Goal: Task Accomplishment & Management: Use online tool/utility

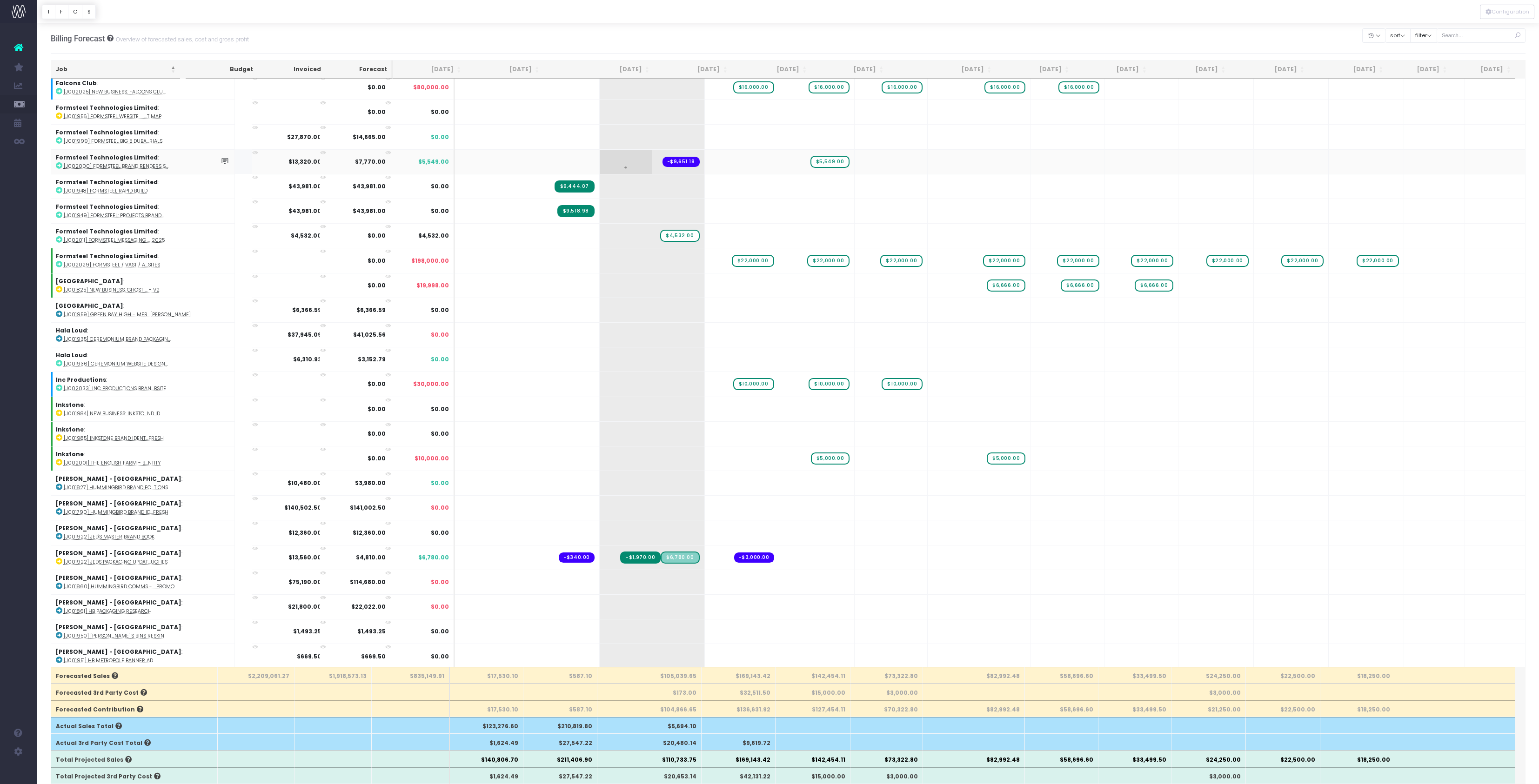
scroll to position [963, 0]
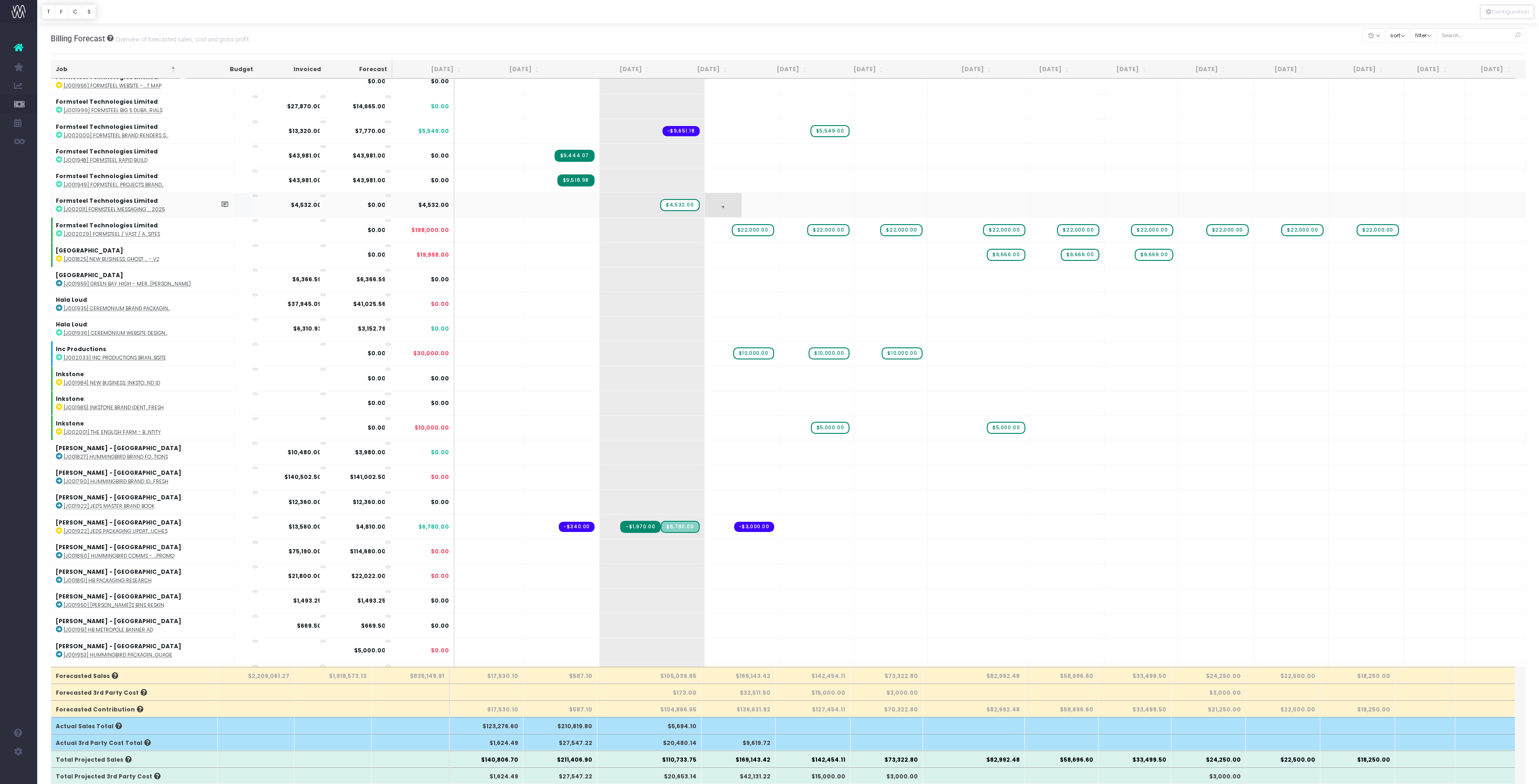
click at [716, 217] on span "+" at bounding box center [724, 205] width 38 height 24
type input "2266"
click at [675, 534] on body "Oh my... this is bad. wayahead wasn't able to load this page. Please contact su…" at bounding box center [769, 392] width 1539 height 784
click at [675, 534] on div at bounding box center [769, 392] width 1539 height 784
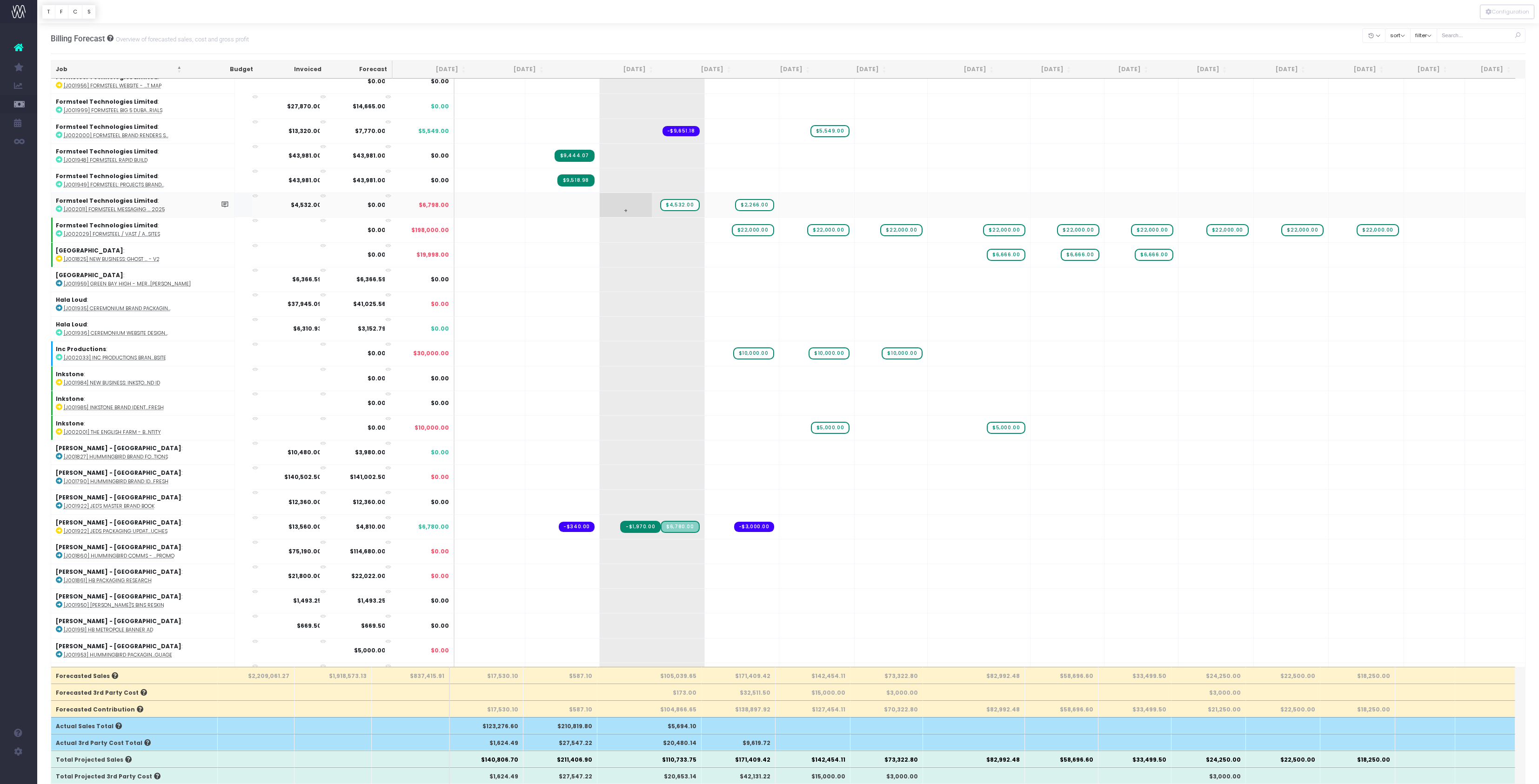
click at [670, 211] on span "$4,532.00" at bounding box center [680, 205] width 39 height 13
type input "2266"
click at [639, 58] on body "Oh my... this is bad. wayahead wasn't able to load this page. Please contact su…" at bounding box center [769, 392] width 1539 height 784
click at [639, 46] on div "Billing Forecast Overview of forecasted sales, cost and gross profit Clear Filt…" at bounding box center [788, 39] width 1475 height 31
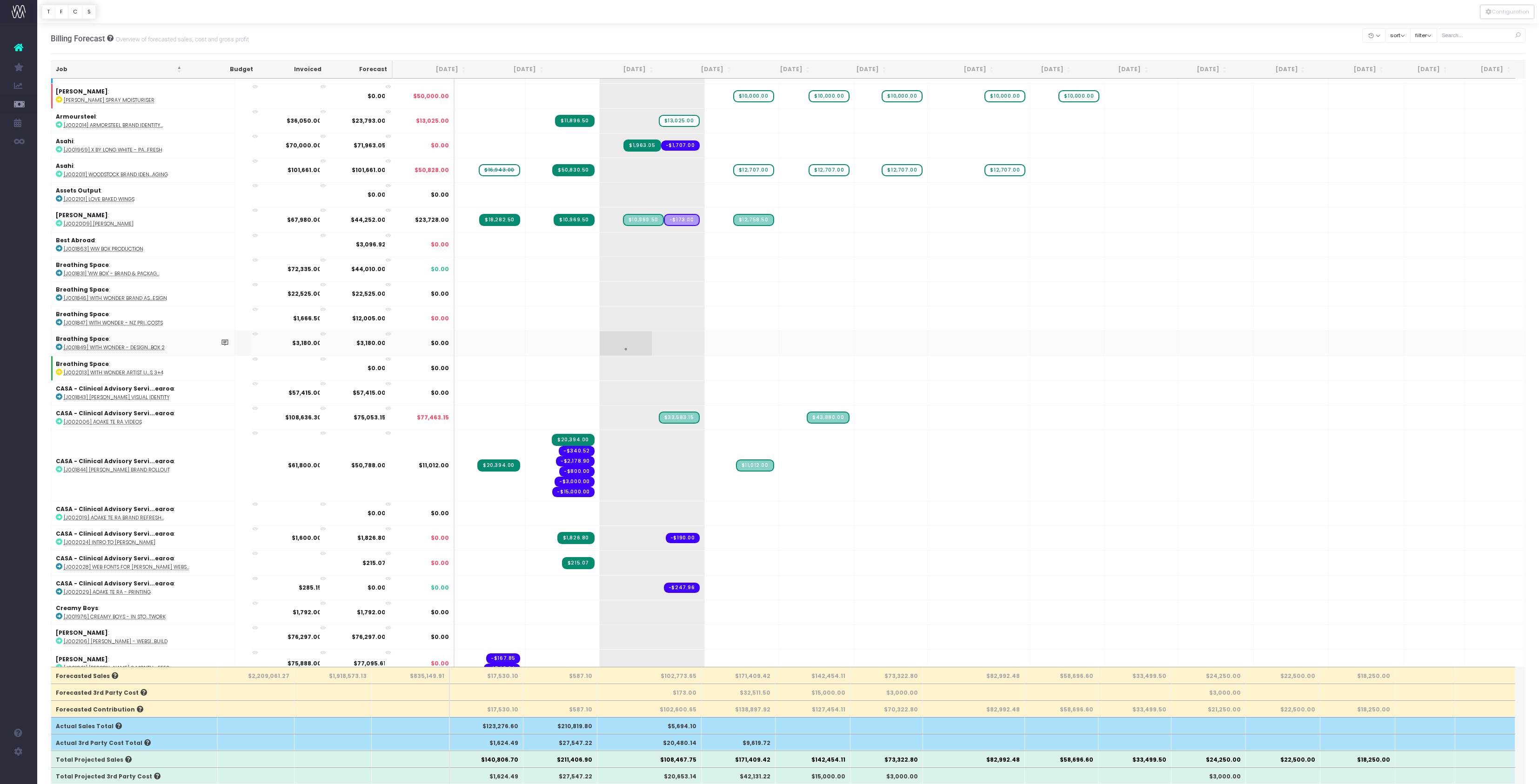
scroll to position [21, 0]
drag, startPoint x: 665, startPoint y: 157, endPoint x: 726, endPoint y: 161, distance: 61.1
drag, startPoint x: 820, startPoint y: 156, endPoint x: 762, endPoint y: 159, distance: 58.1
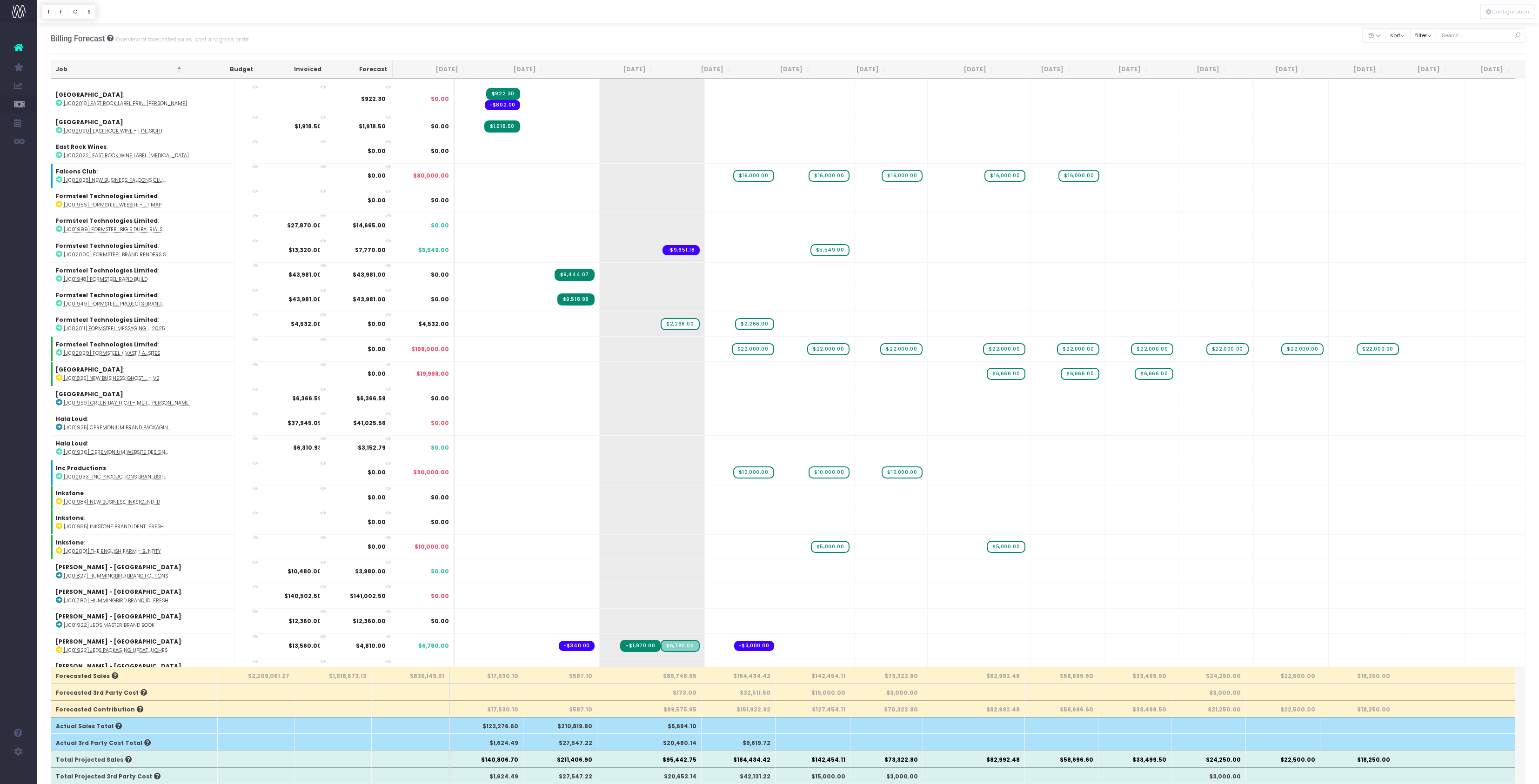
scroll to position [844, 0]
drag, startPoint x: 825, startPoint y: 131, endPoint x: 1051, endPoint y: 131, distance: 226.0
drag, startPoint x: 750, startPoint y: 130, endPoint x: 1005, endPoint y: 122, distance: 255.1
click at [999, 28] on span "$5,000.00" at bounding box center [1007, 21] width 39 height 13
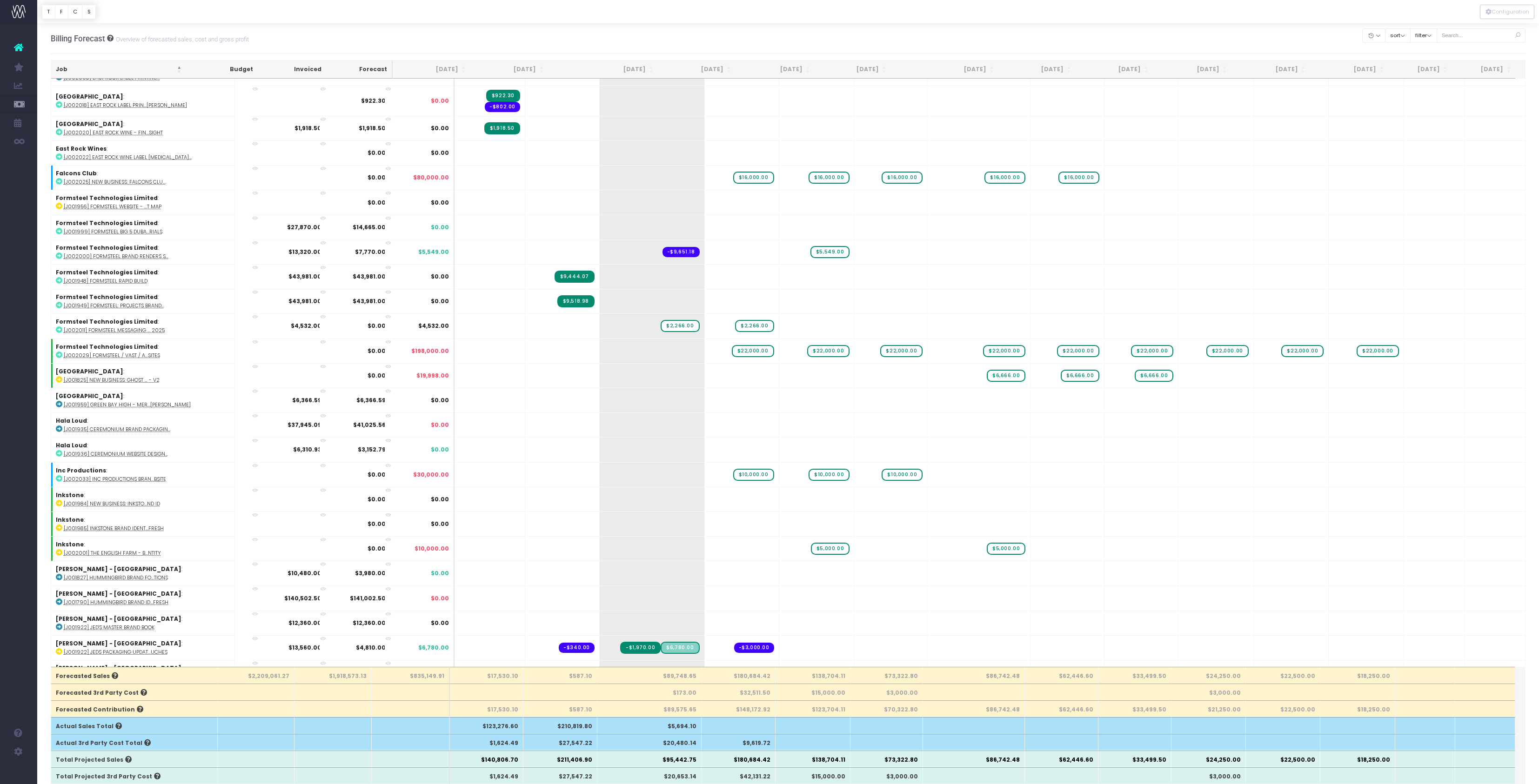
click at [1015, 43] on div "Billing Forecast Overview of forecasted sales, cost and gross profit Clear Filt…" at bounding box center [788, 39] width 1475 height 31
click at [1067, 28] on span "$5,000.00" at bounding box center [1080, 21] width 39 height 13
click at [1026, 40] on div "Billing Forecast Overview of forecasted sales, cost and gross profit Clear Filt…" at bounding box center [788, 39] width 1475 height 31
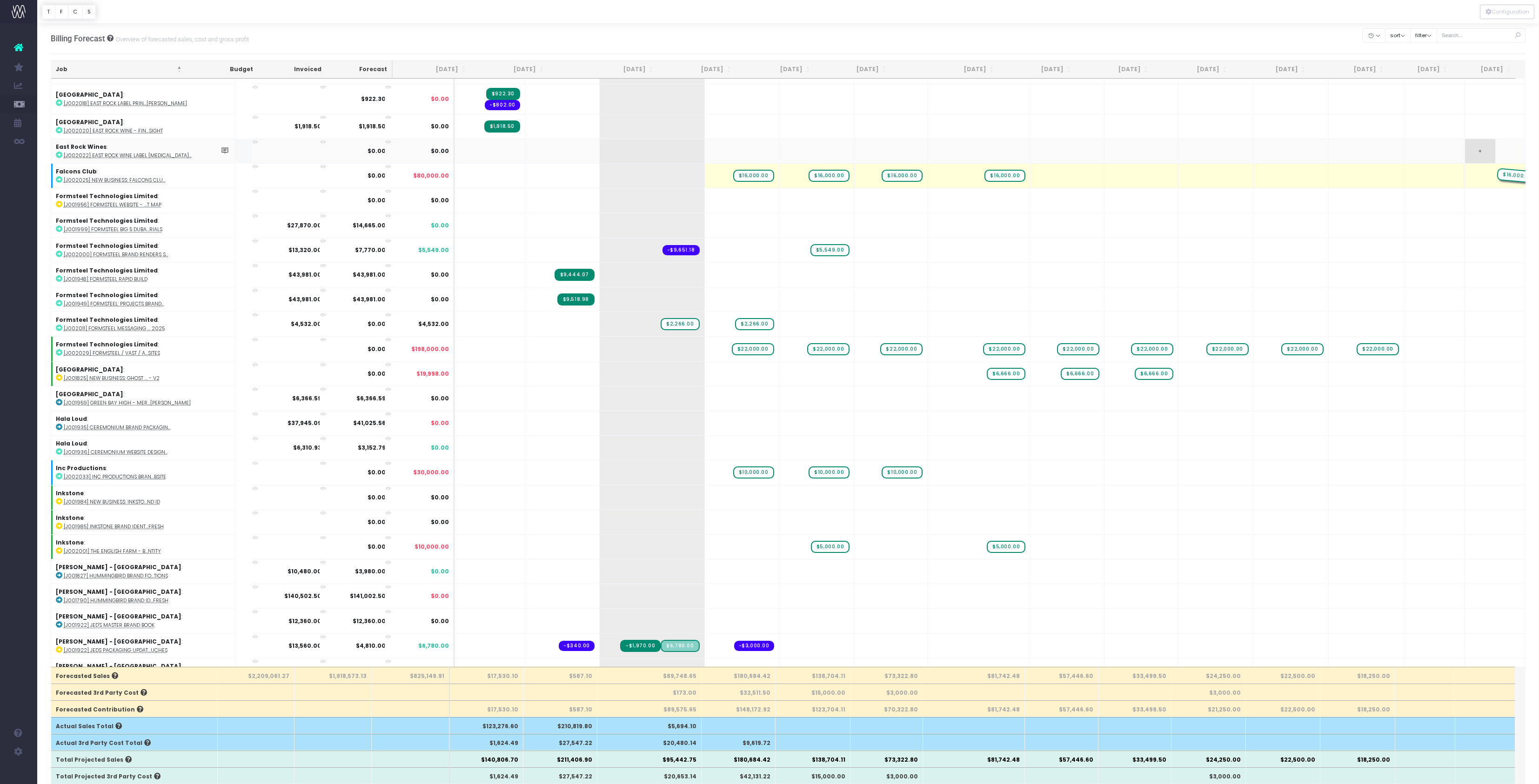
drag, startPoint x: 1069, startPoint y: 458, endPoint x: 1468, endPoint y: 433, distance: 399.8
drag, startPoint x: 980, startPoint y: 458, endPoint x: 1395, endPoint y: 409, distance: 417.9
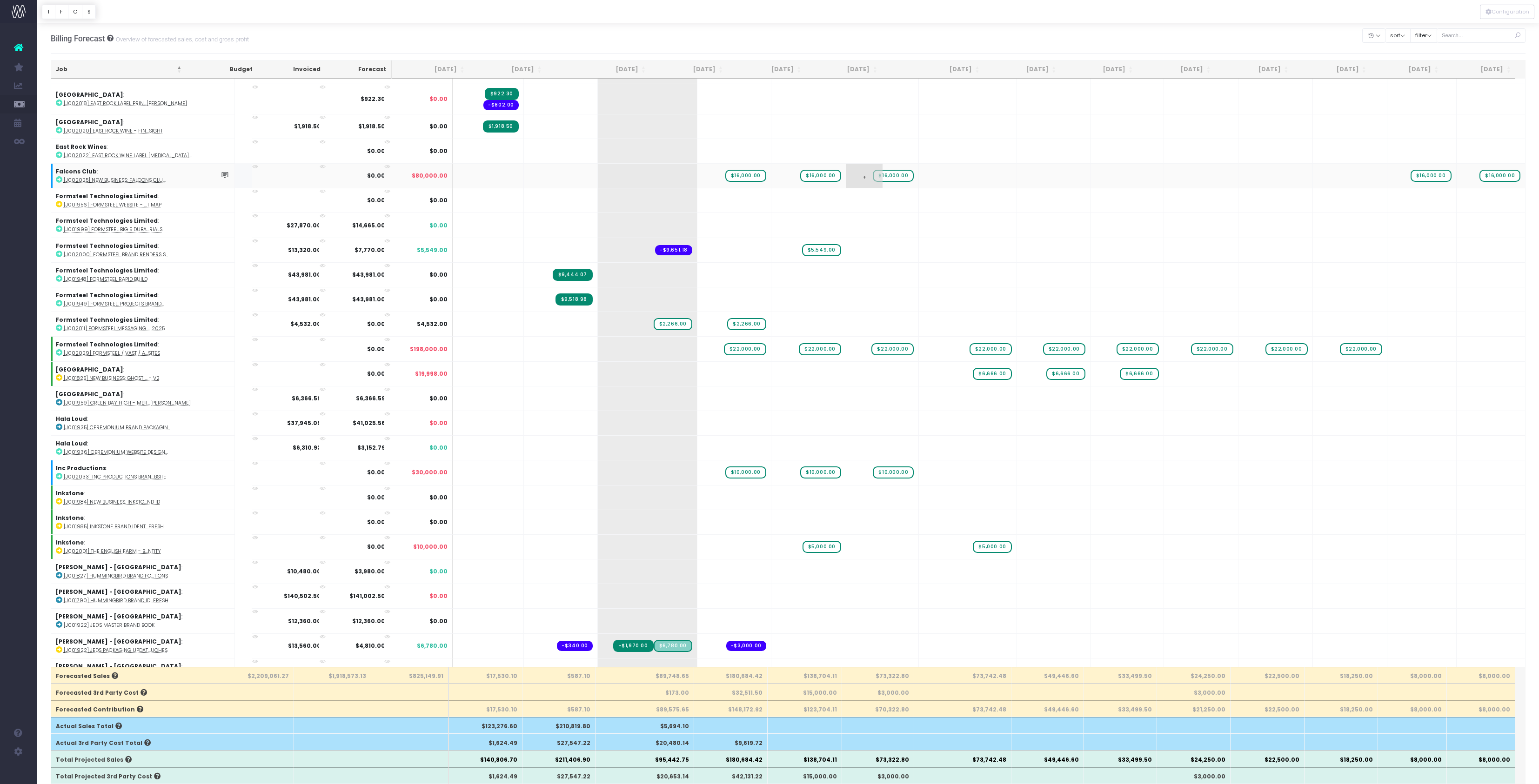
click at [881, 188] on span "+" at bounding box center [865, 176] width 37 height 24
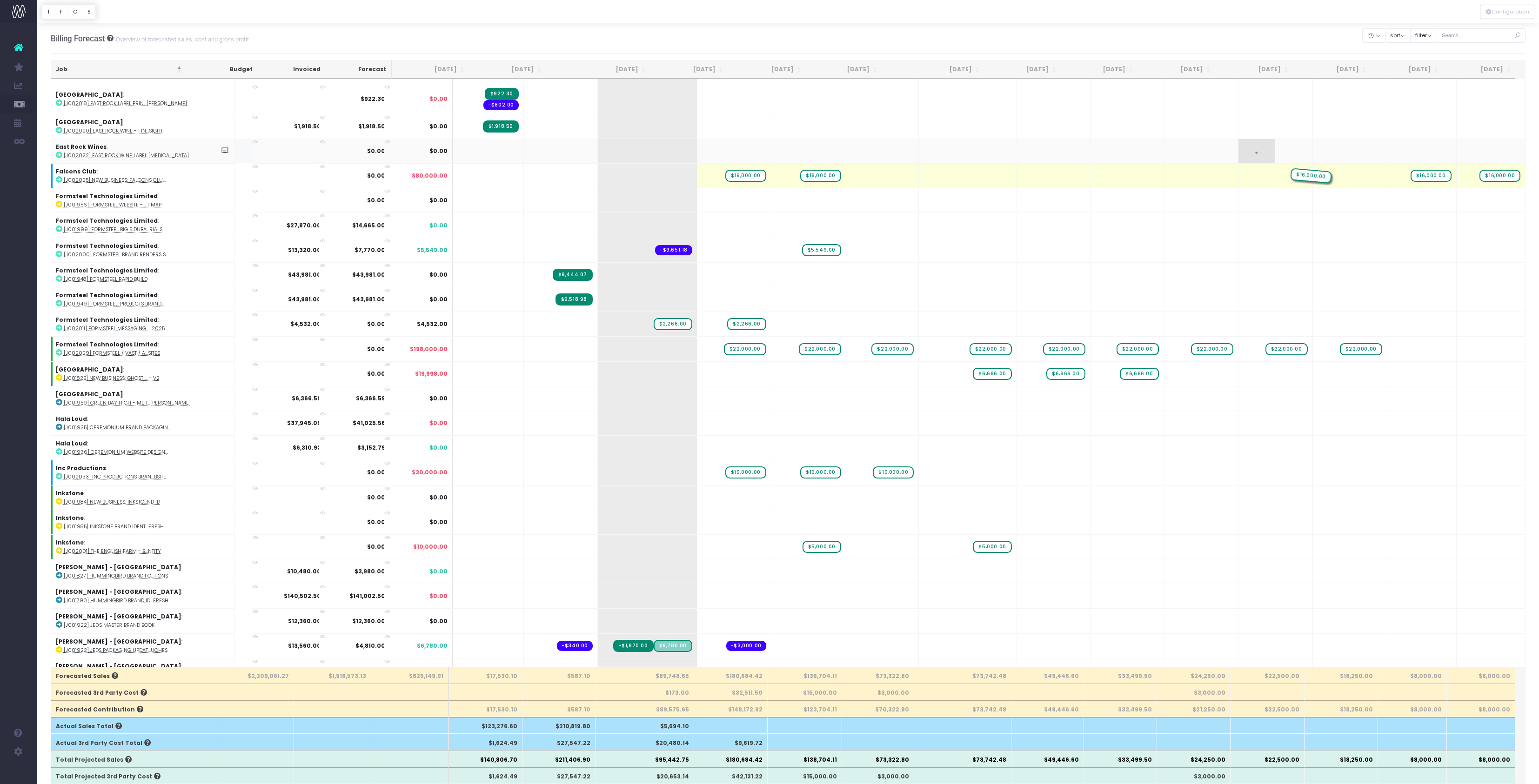
drag, startPoint x: 885, startPoint y: 451, endPoint x: 1288, endPoint y: 412, distance: 404.9
drag, startPoint x: 1278, startPoint y: 452, endPoint x: 1364, endPoint y: 436, distance: 87.5
drag, startPoint x: 816, startPoint y: 453, endPoint x: 1276, endPoint y: 439, distance: 460.2
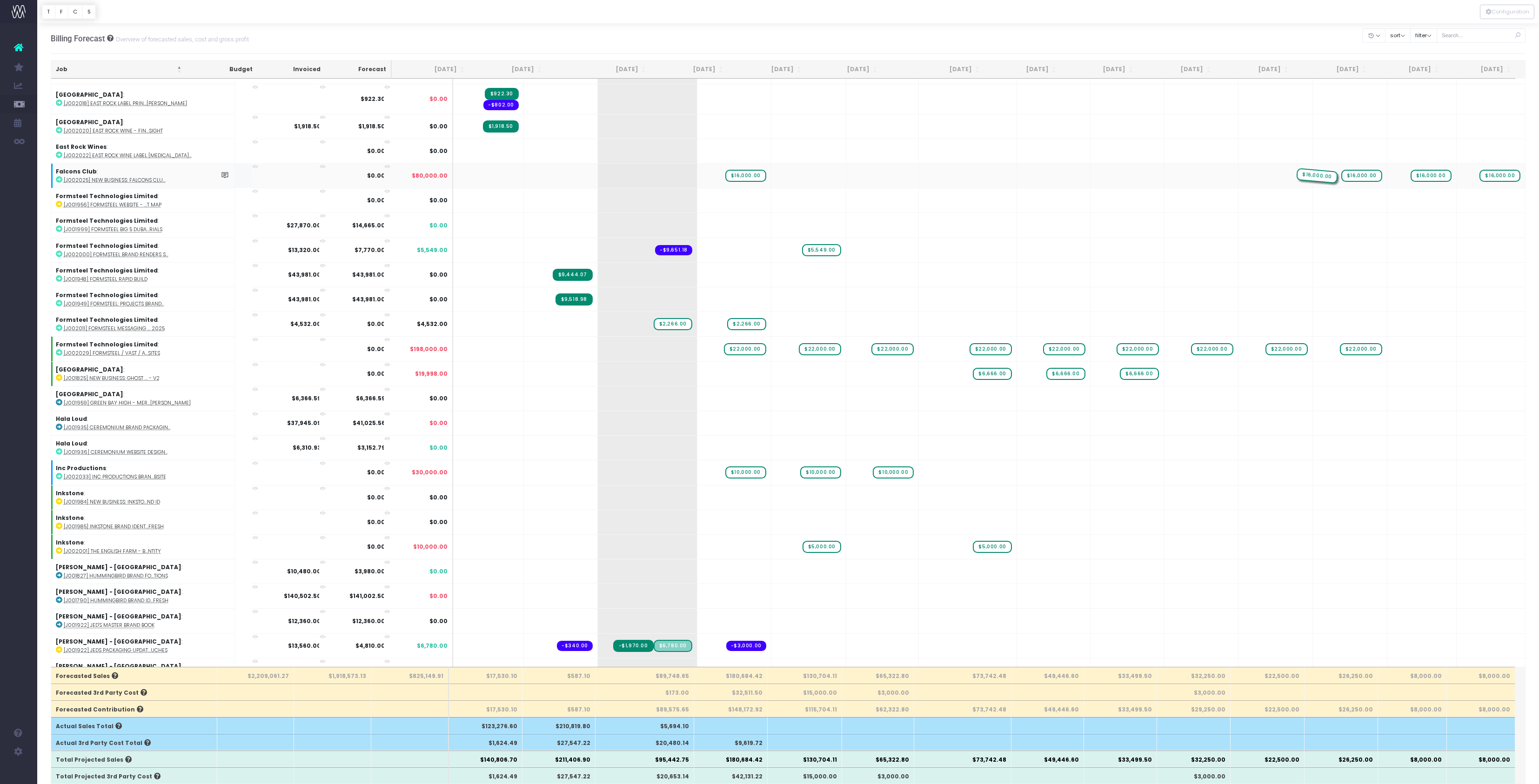
drag, startPoint x: 1201, startPoint y: 460, endPoint x: 1291, endPoint y: 454, distance: 90.2
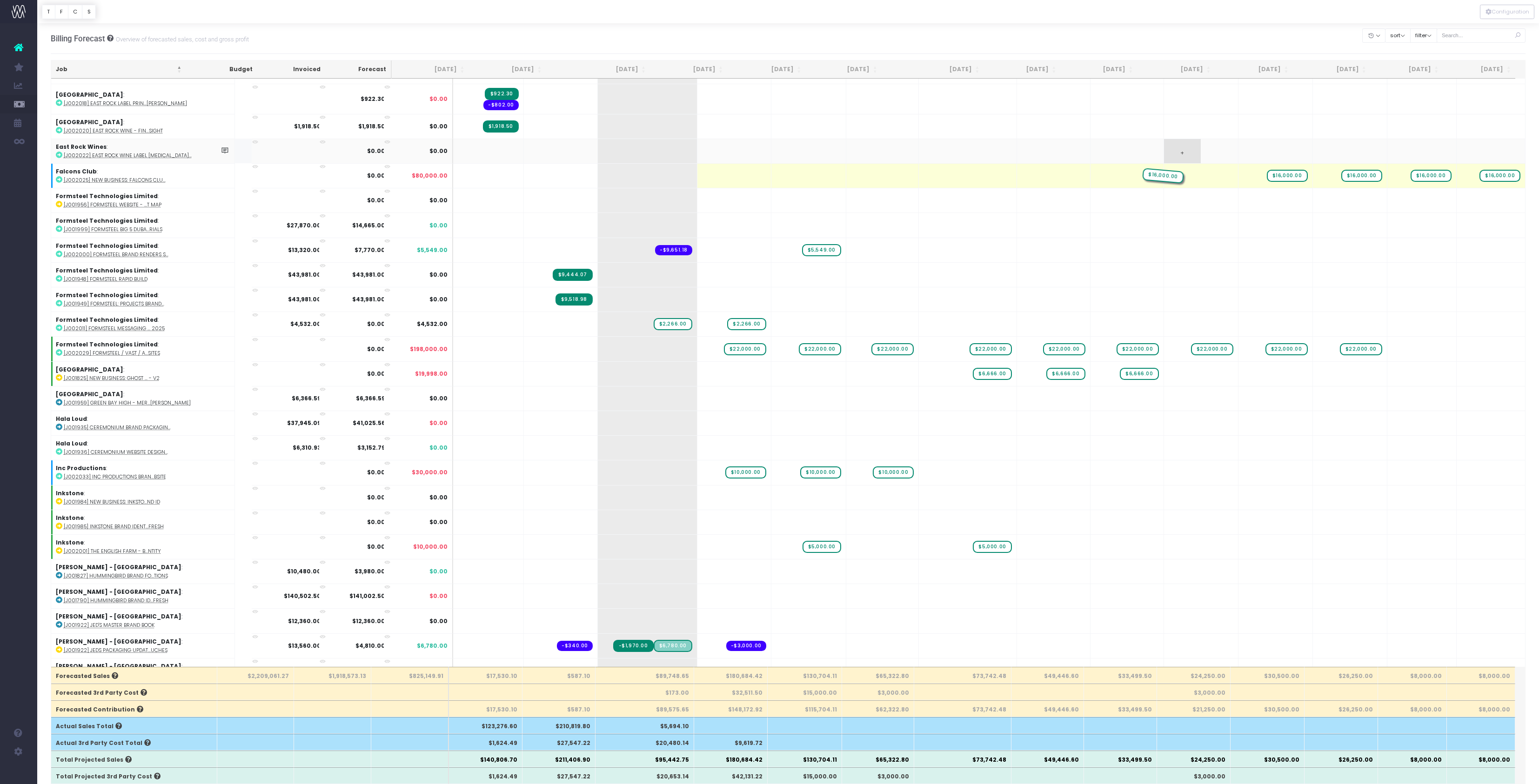
drag, startPoint x: 742, startPoint y: 452, endPoint x: 1208, endPoint y: 436, distance: 466.3
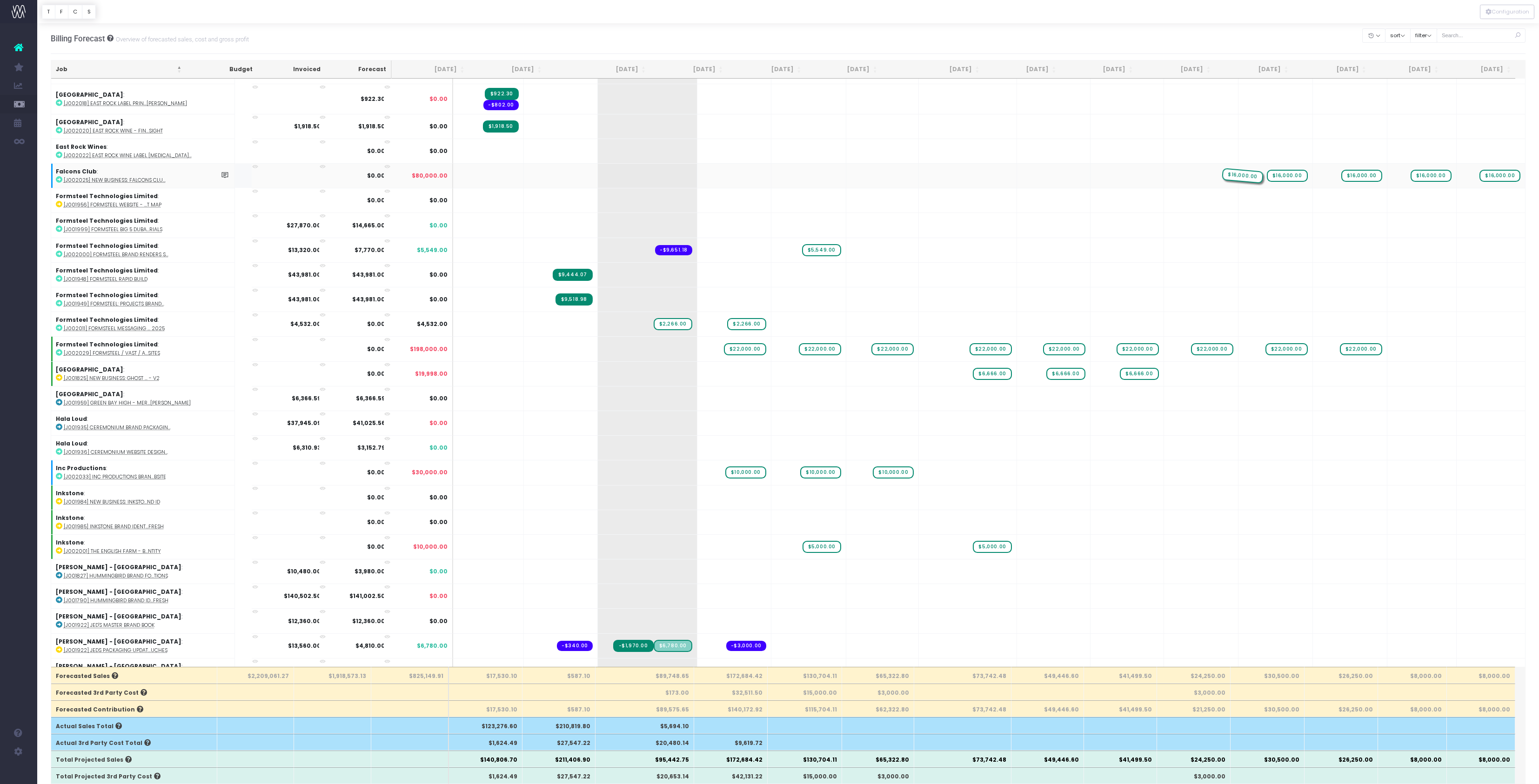
drag, startPoint x: 1126, startPoint y: 454, endPoint x: 1200, endPoint y: 453, distance: 74.0
drag, startPoint x: 1213, startPoint y: 459, endPoint x: 1063, endPoint y: 459, distance: 150.0
drag, startPoint x: 1130, startPoint y: 457, endPoint x: 1052, endPoint y: 454, distance: 78.1
drag, startPoint x: 1277, startPoint y: 461, endPoint x: 1131, endPoint y: 457, distance: 146.1
drag, startPoint x: 1202, startPoint y: 456, endPoint x: 1121, endPoint y: 455, distance: 81.0
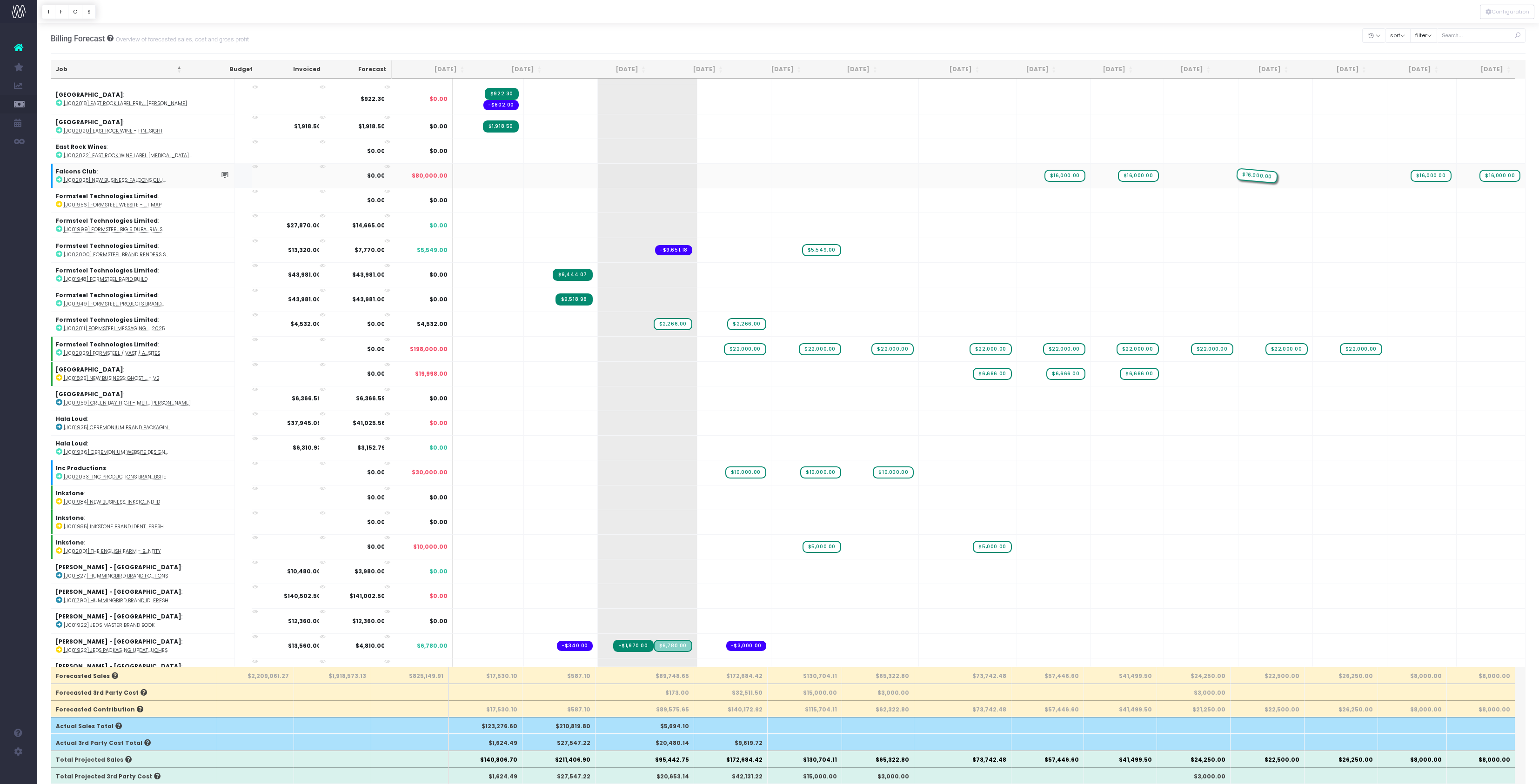
drag, startPoint x: 1350, startPoint y: 461, endPoint x: 1202, endPoint y: 455, distance: 148.1
drag, startPoint x: 1283, startPoint y: 456, endPoint x: 1210, endPoint y: 456, distance: 73.0
drag, startPoint x: 1426, startPoint y: 456, endPoint x: 1269, endPoint y: 459, distance: 157.0
drag, startPoint x: 1494, startPoint y: 458, endPoint x: 1278, endPoint y: 462, distance: 216.0
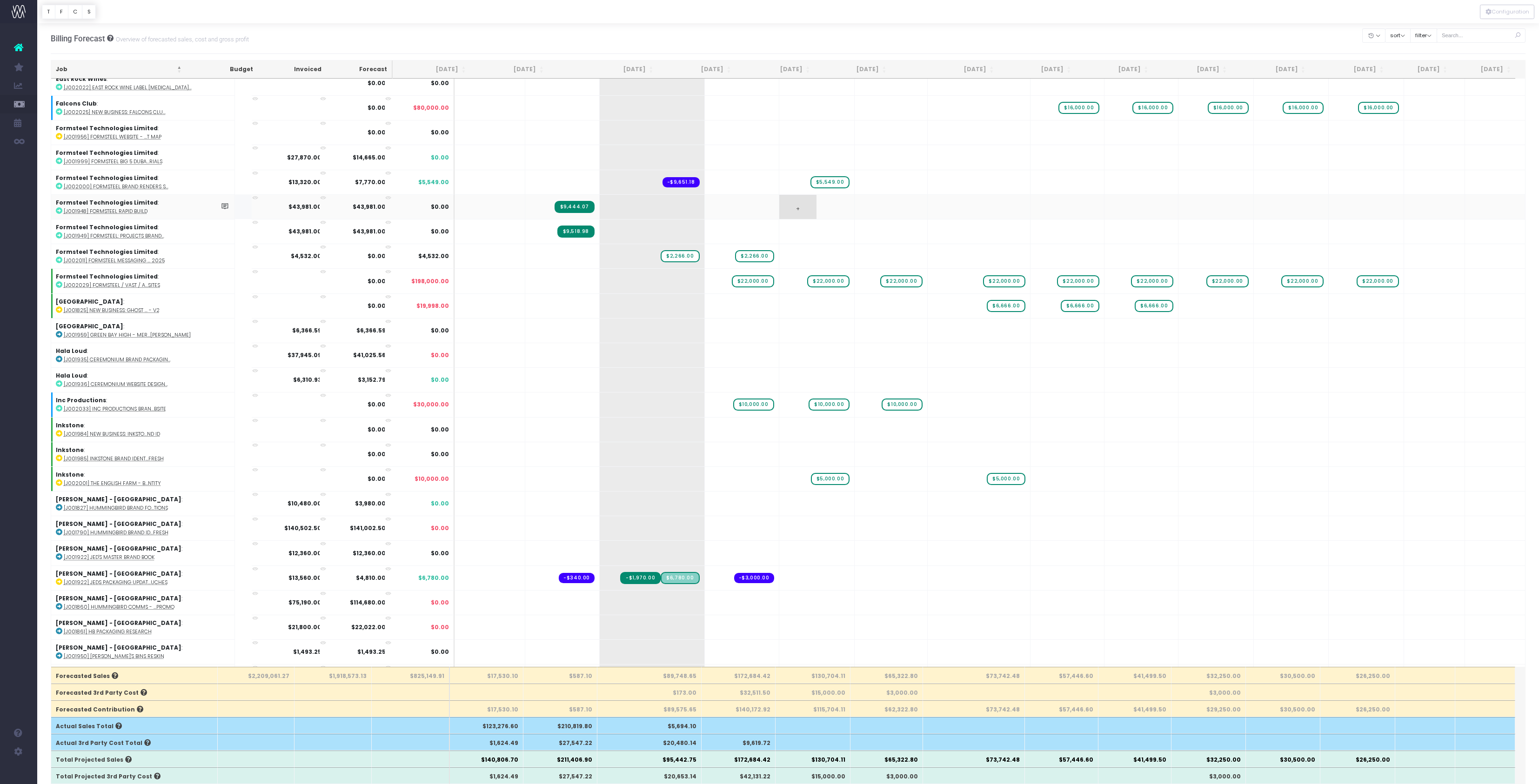
scroll to position [912, 0]
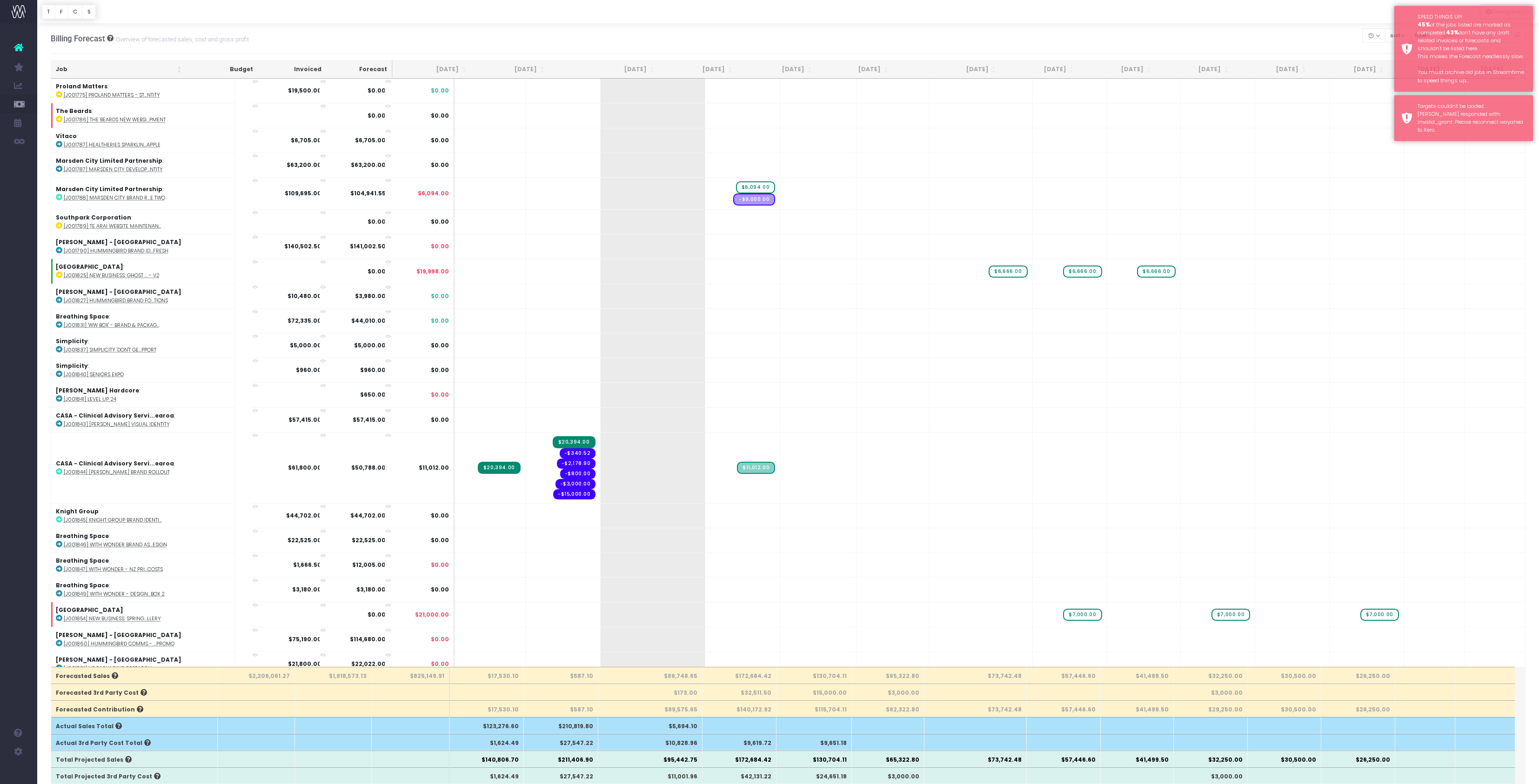
click at [1193, 35] on div "Billing Forecast Overview of forecasted sales, cost and gross profit Clear Filt…" at bounding box center [788, 39] width 1475 height 31
click at [1385, 40] on button "sort" at bounding box center [1398, 35] width 25 height 14
click at [1397, 84] on link "Sort by Client Name Asc" at bounding box center [1433, 76] width 72 height 15
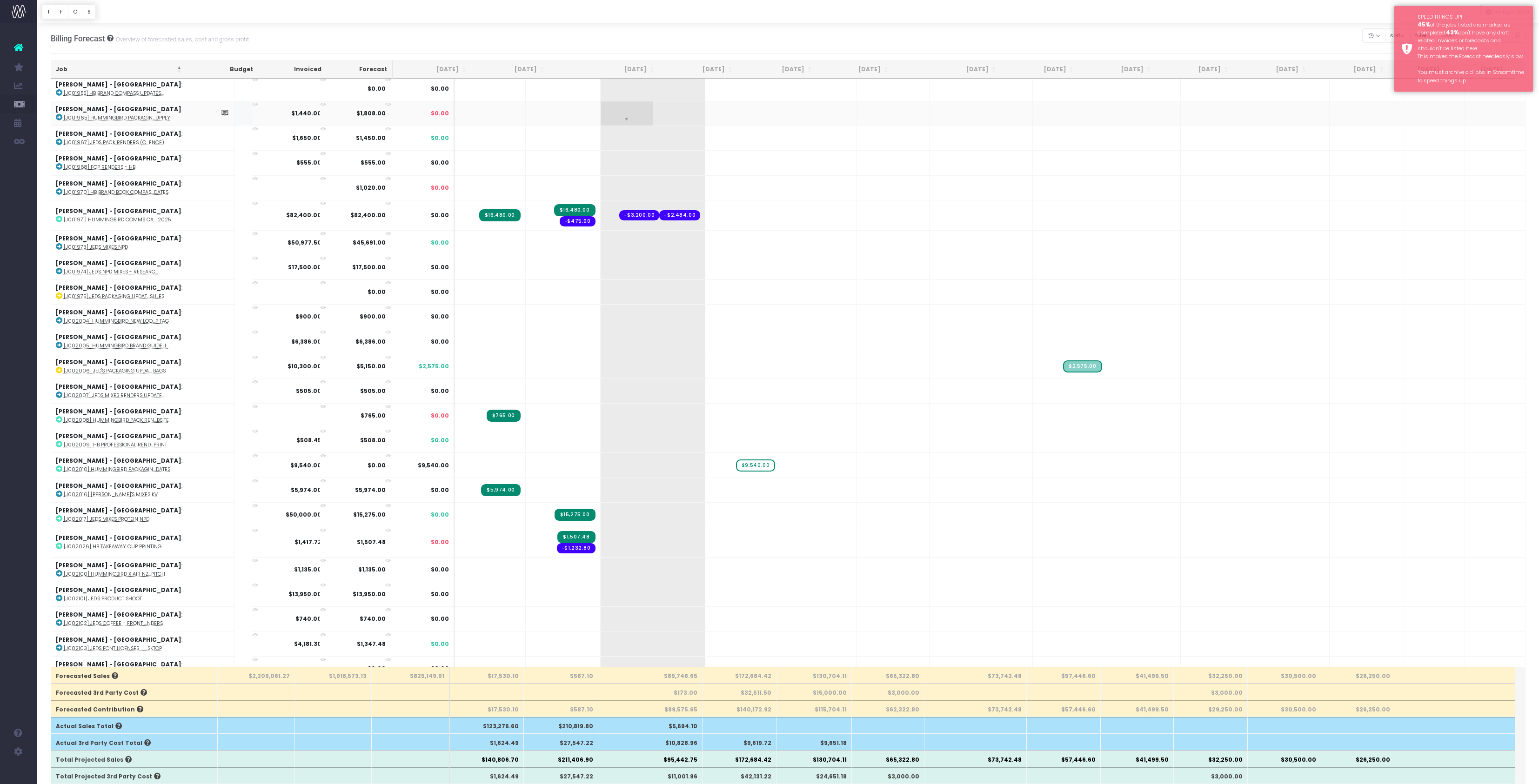
scroll to position [1805, 0]
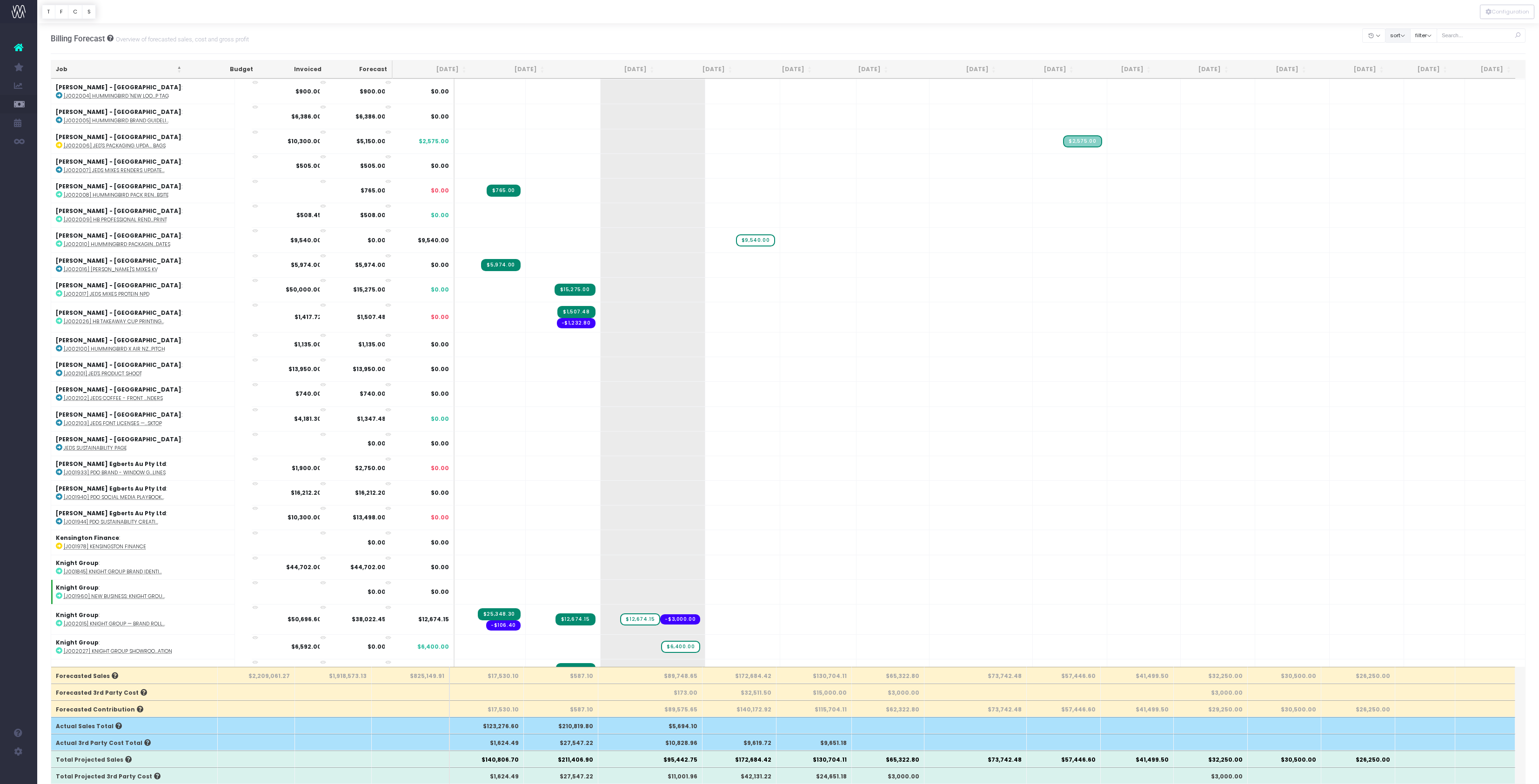
click at [1385, 40] on button "sort" at bounding box center [1398, 35] width 25 height 14
click at [1397, 84] on link "Sort by Client Name Desc" at bounding box center [1435, 76] width 75 height 15
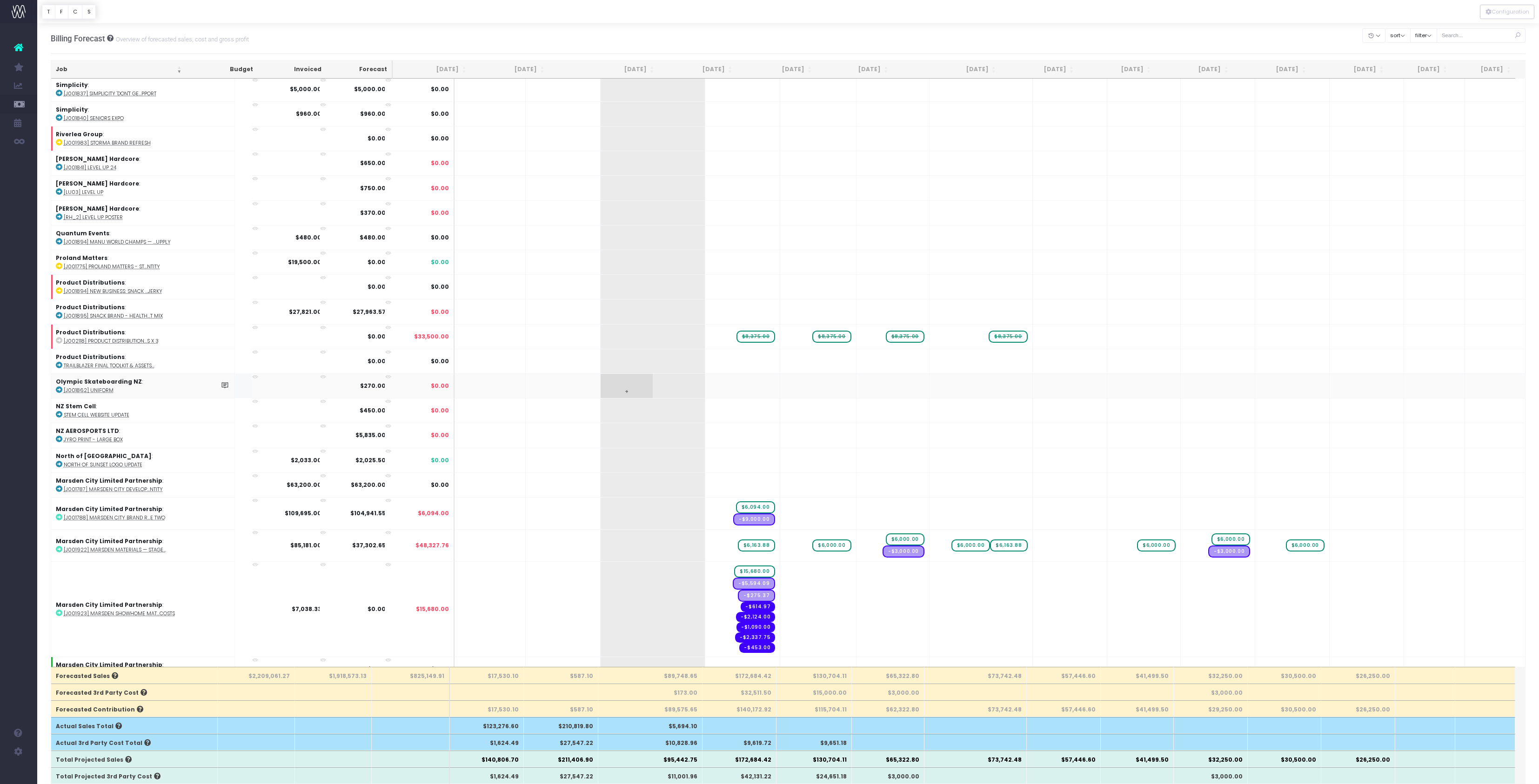
scroll to position [385, 0]
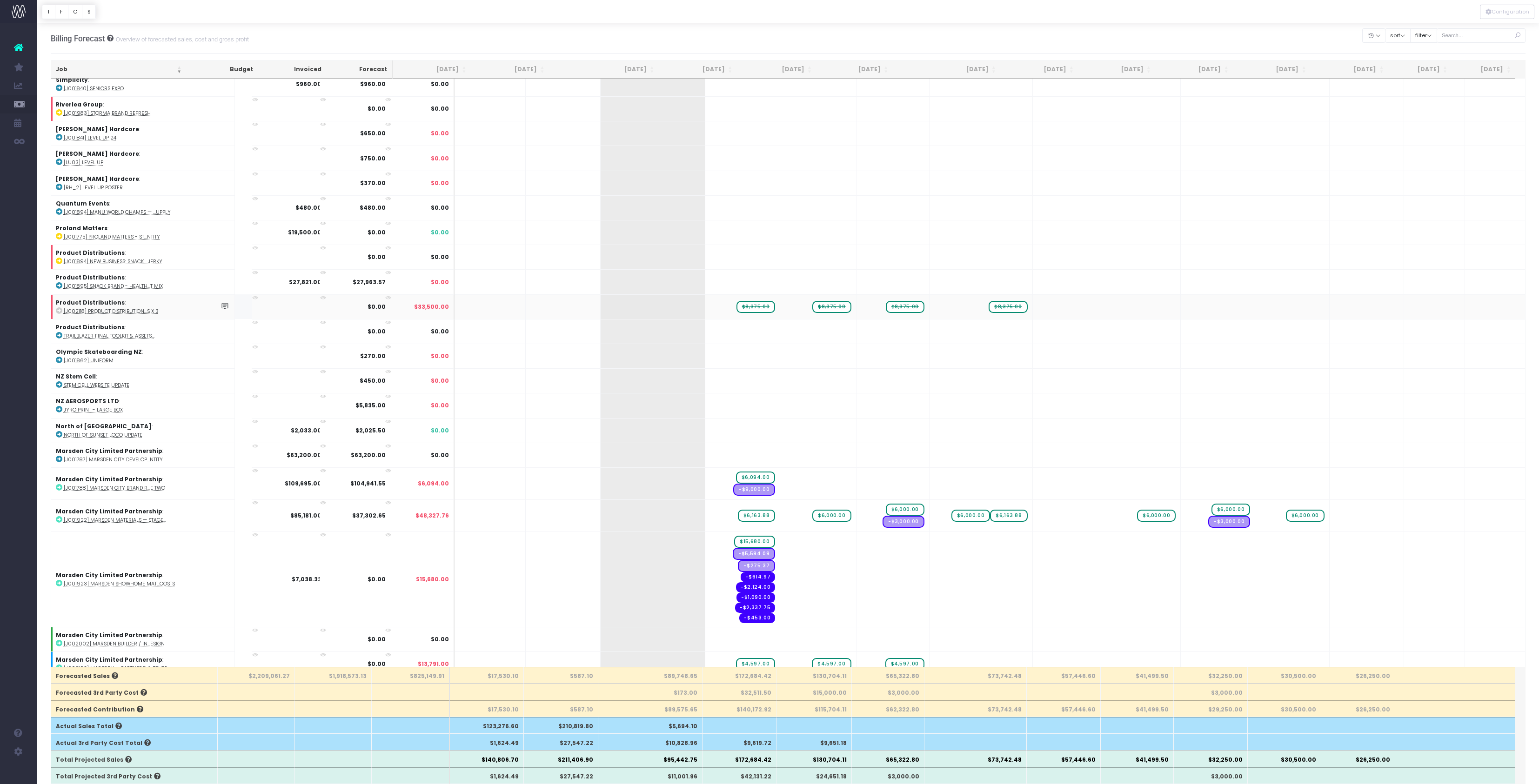
click at [741, 313] on span "$8,375.00" at bounding box center [755, 307] width 39 height 13
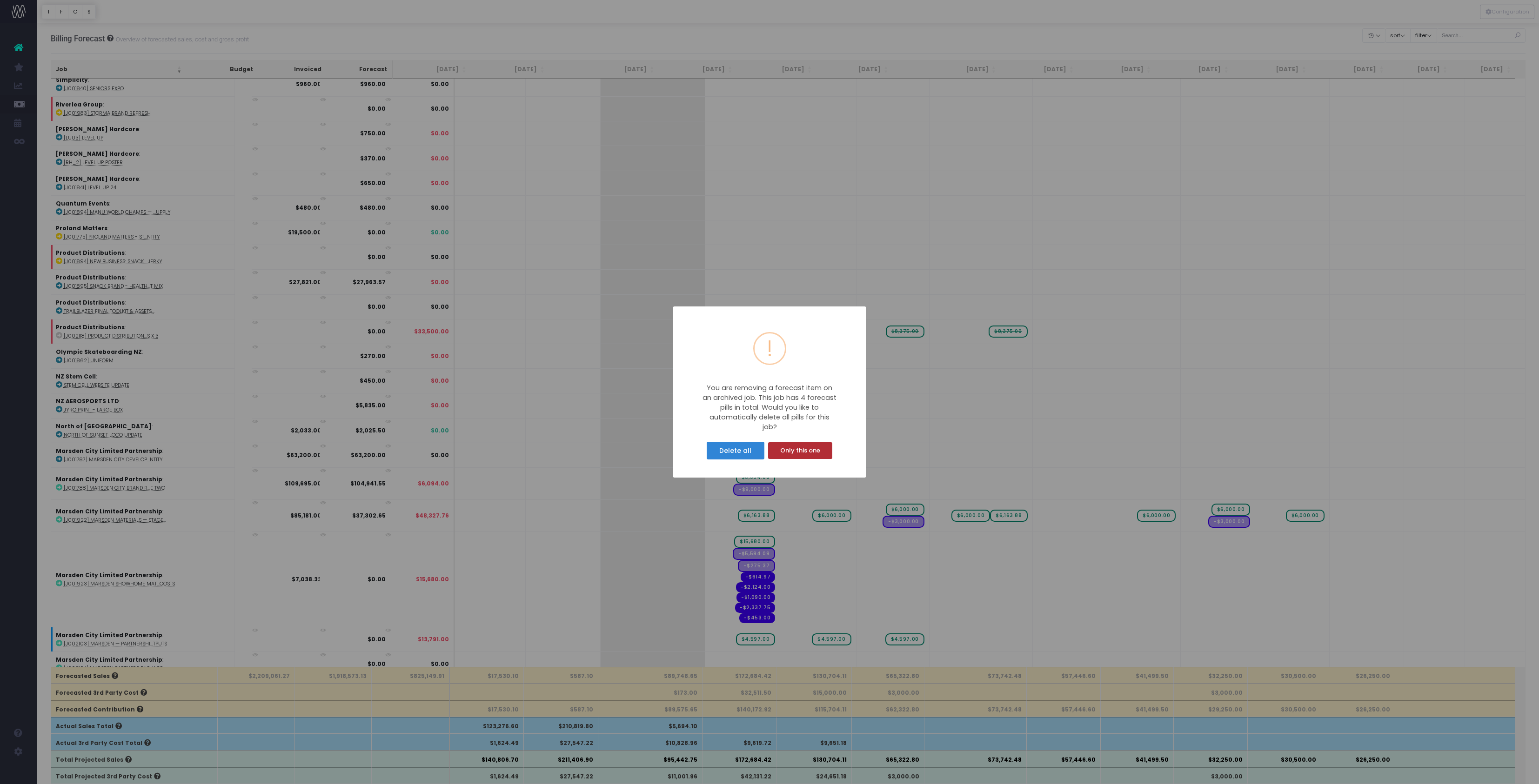
click at [830, 459] on button "Only this one" at bounding box center [800, 450] width 64 height 16
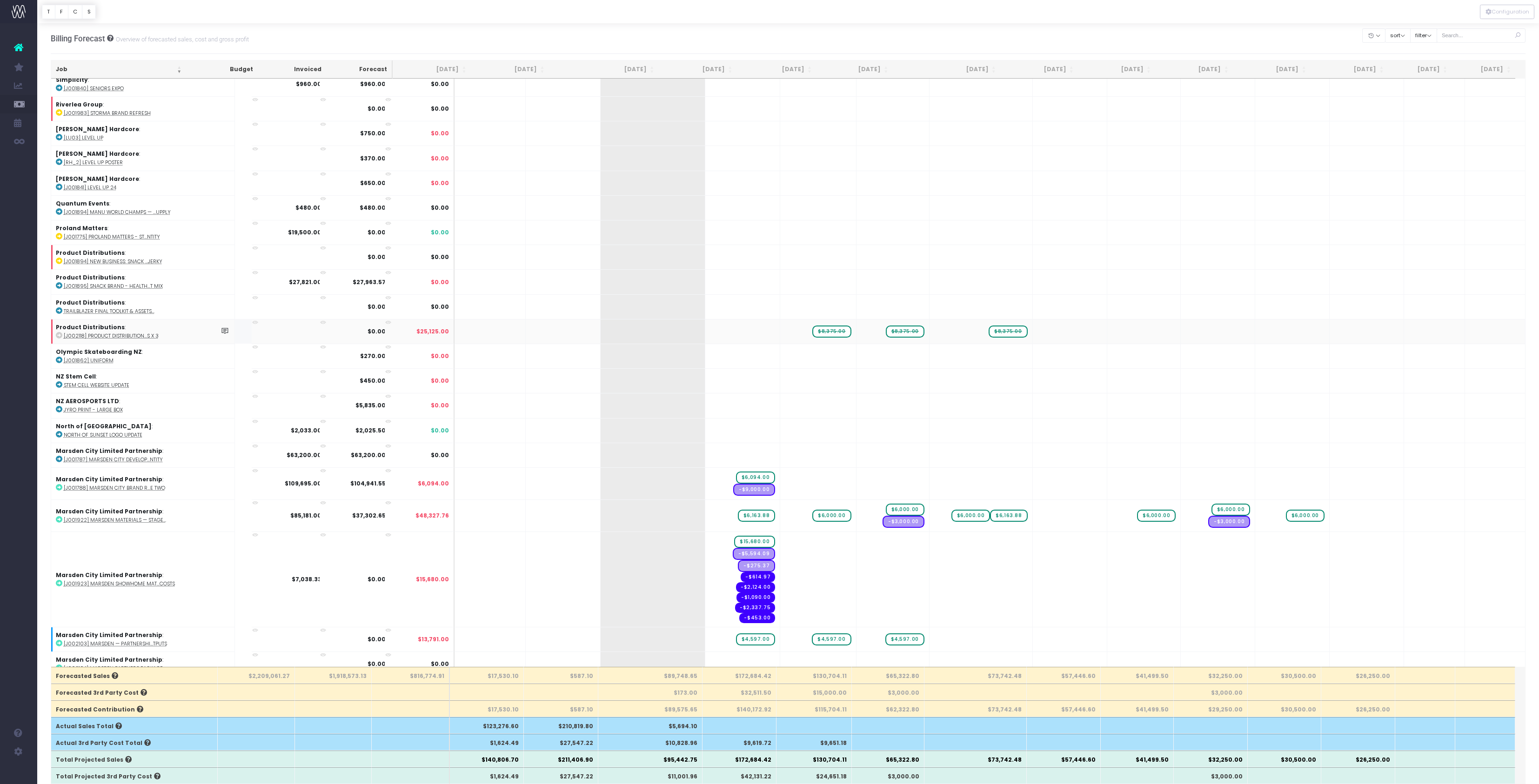
click at [823, 338] on span "$8,375.00" at bounding box center [832, 331] width 39 height 13
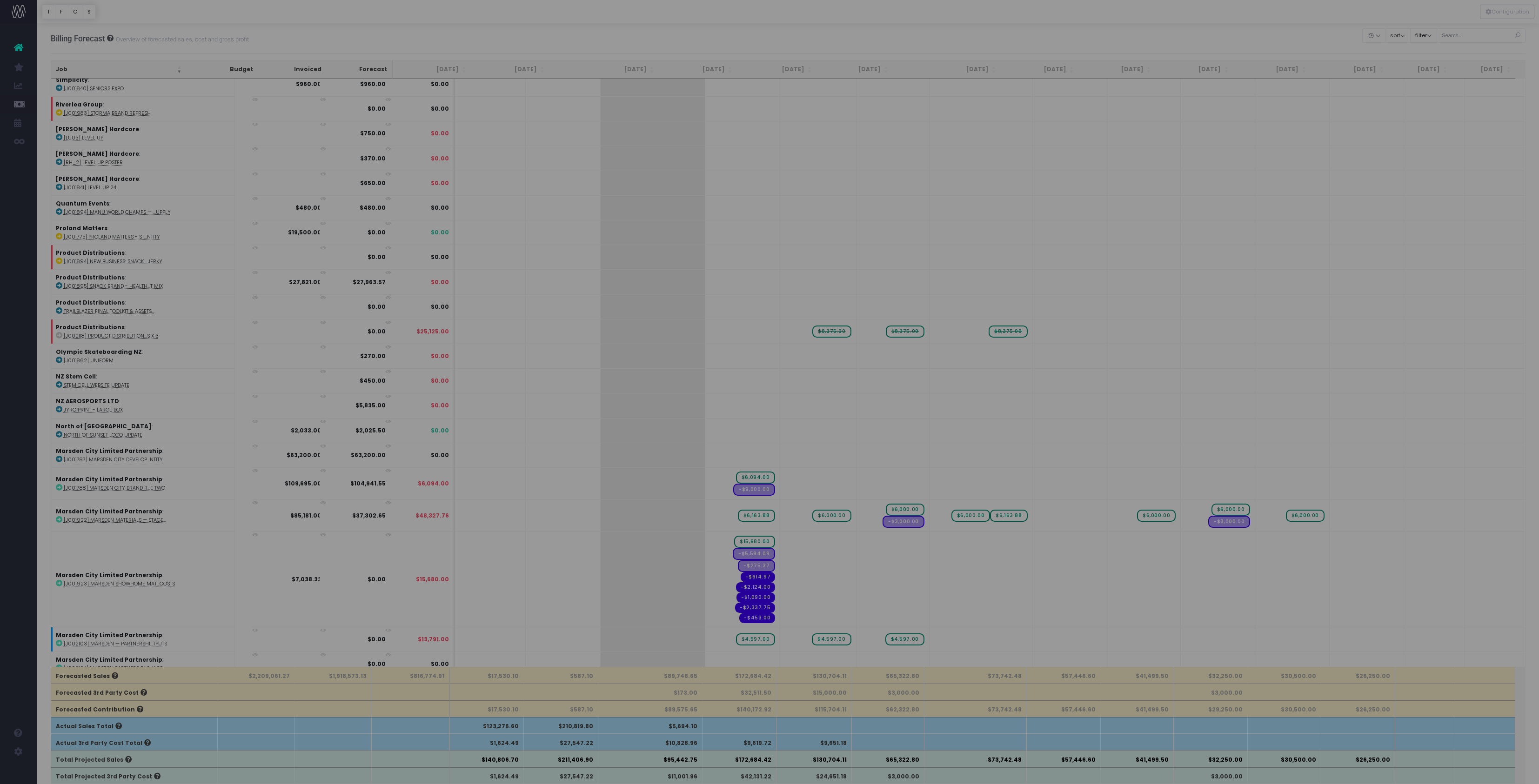
click at [901, 542] on div "× ! You are removing a forecast item on an archived job. This job has 3 forecas…" at bounding box center [769, 392] width 1539 height 784
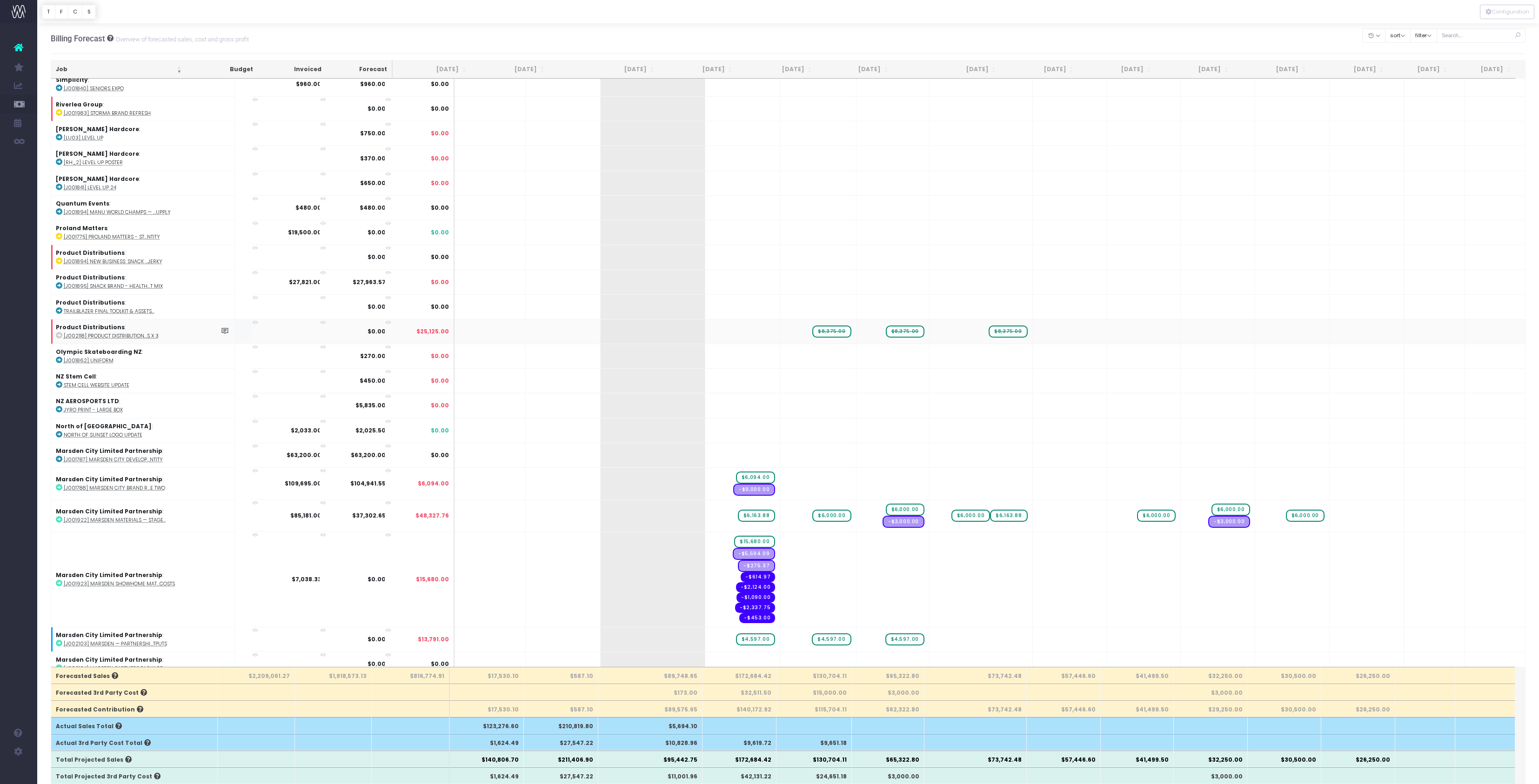
click at [815, 338] on span "$8,375.00" at bounding box center [832, 331] width 39 height 13
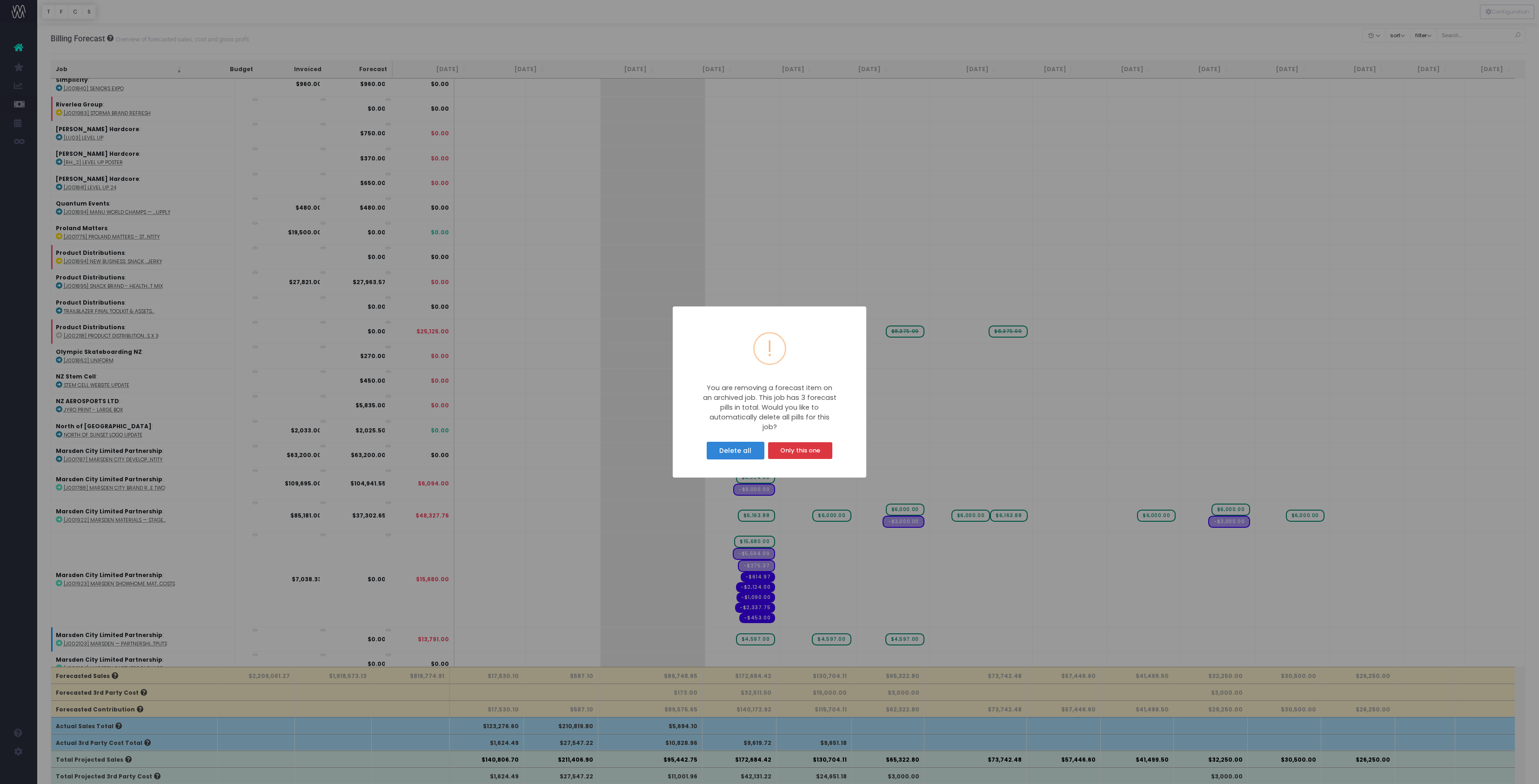
click at [887, 544] on div "× ! You are removing a forecast item on an archived job. This job has 3 forecas…" at bounding box center [769, 392] width 1539 height 784
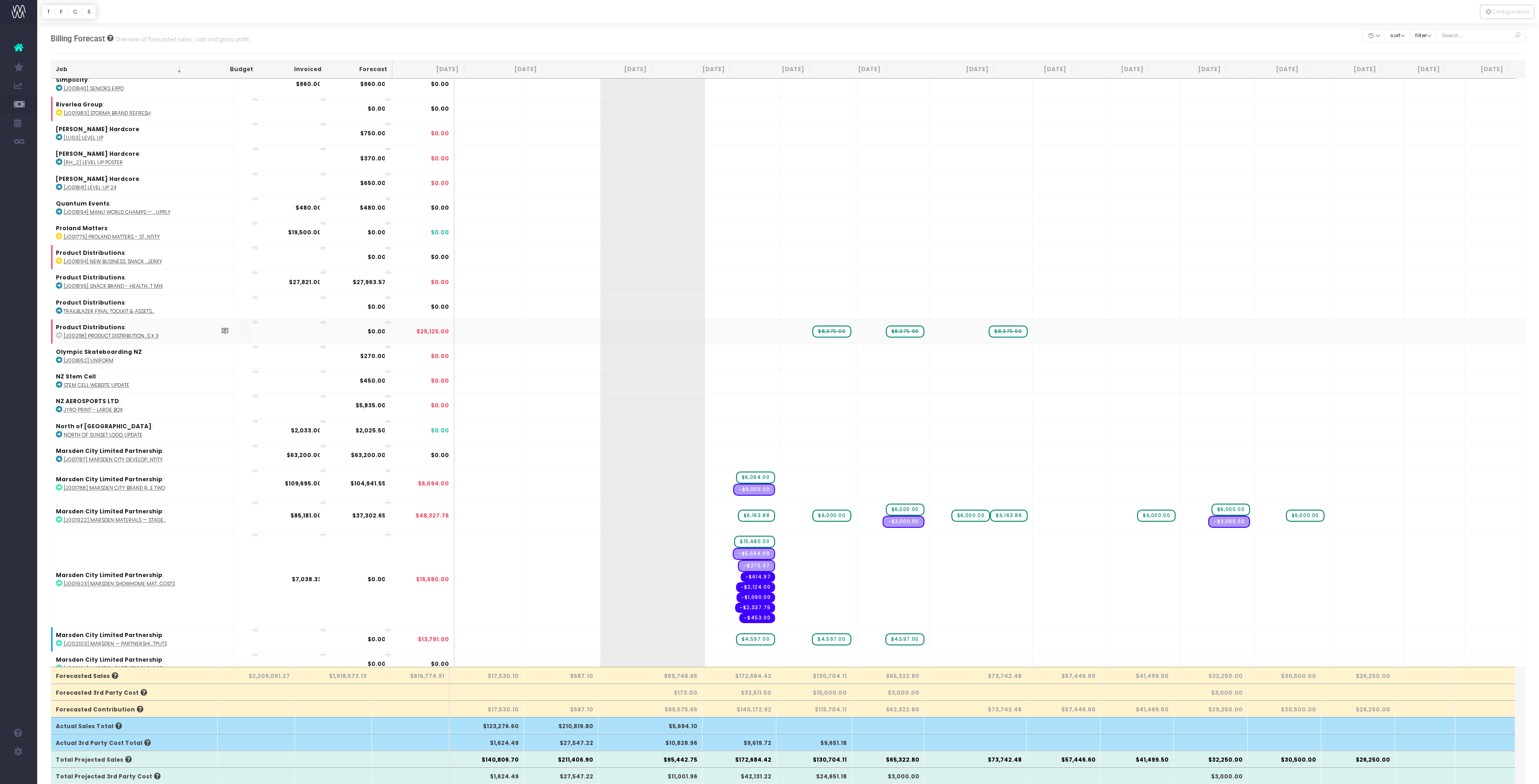
click at [815, 338] on span "$8,375.00" at bounding box center [832, 331] width 39 height 13
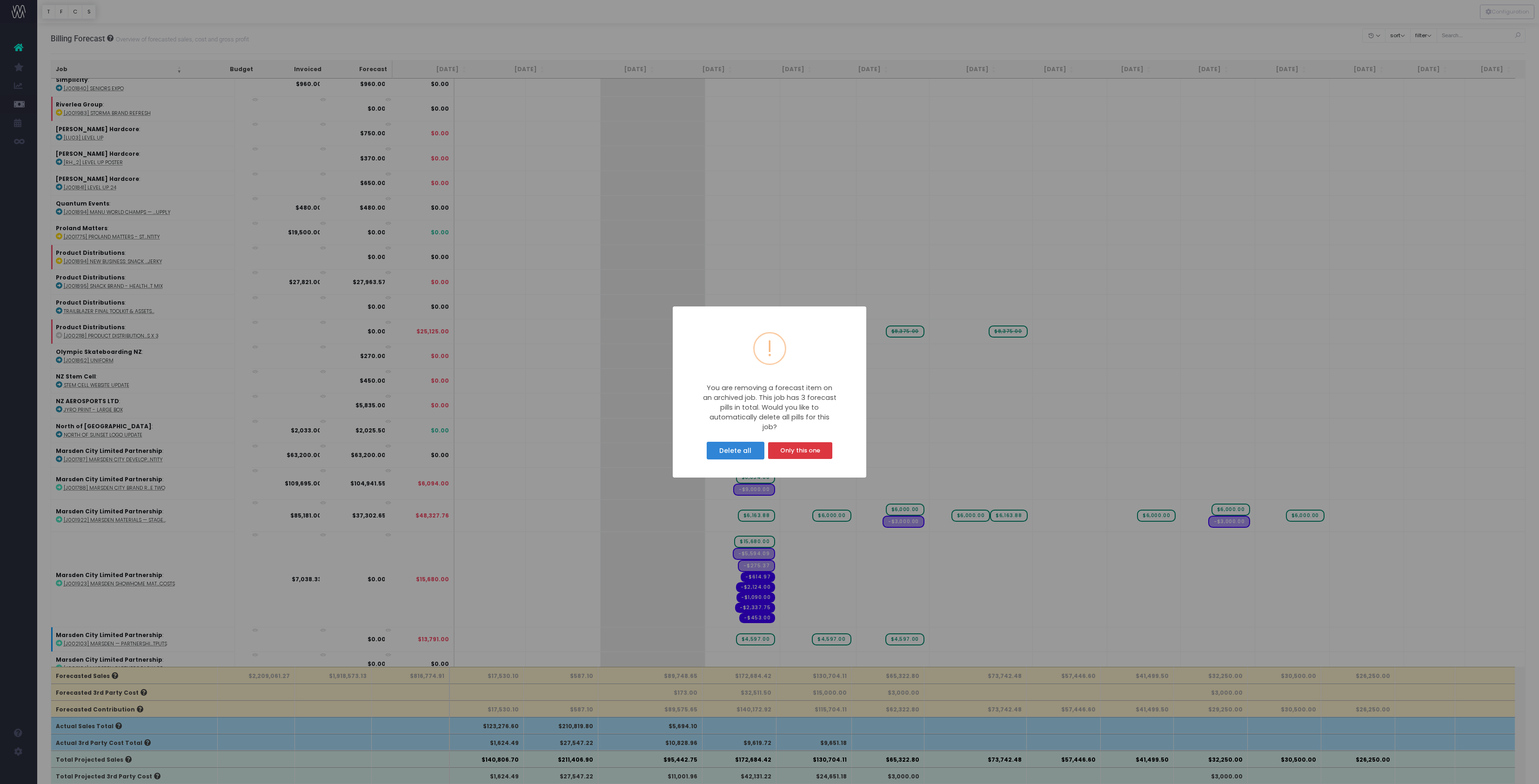
click at [996, 36] on body "Oh my... this is bad. wayahead wasn't able to load this page. Please contact su…" at bounding box center [769, 778] width 1539 height 1556
click at [815, 459] on button "Only this one" at bounding box center [800, 450] width 64 height 16
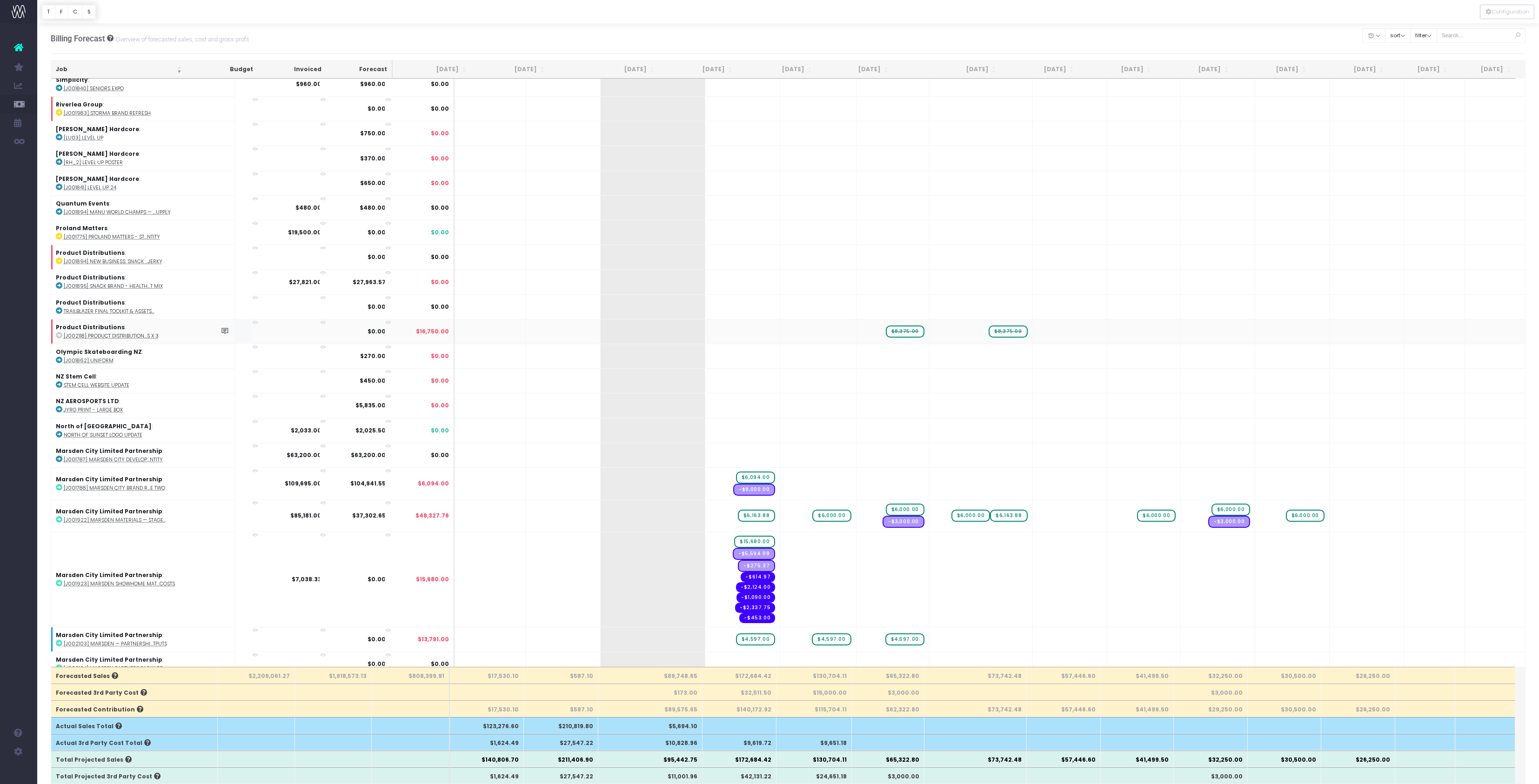
click at [887, 338] on span "$8,375.00" at bounding box center [905, 331] width 39 height 13
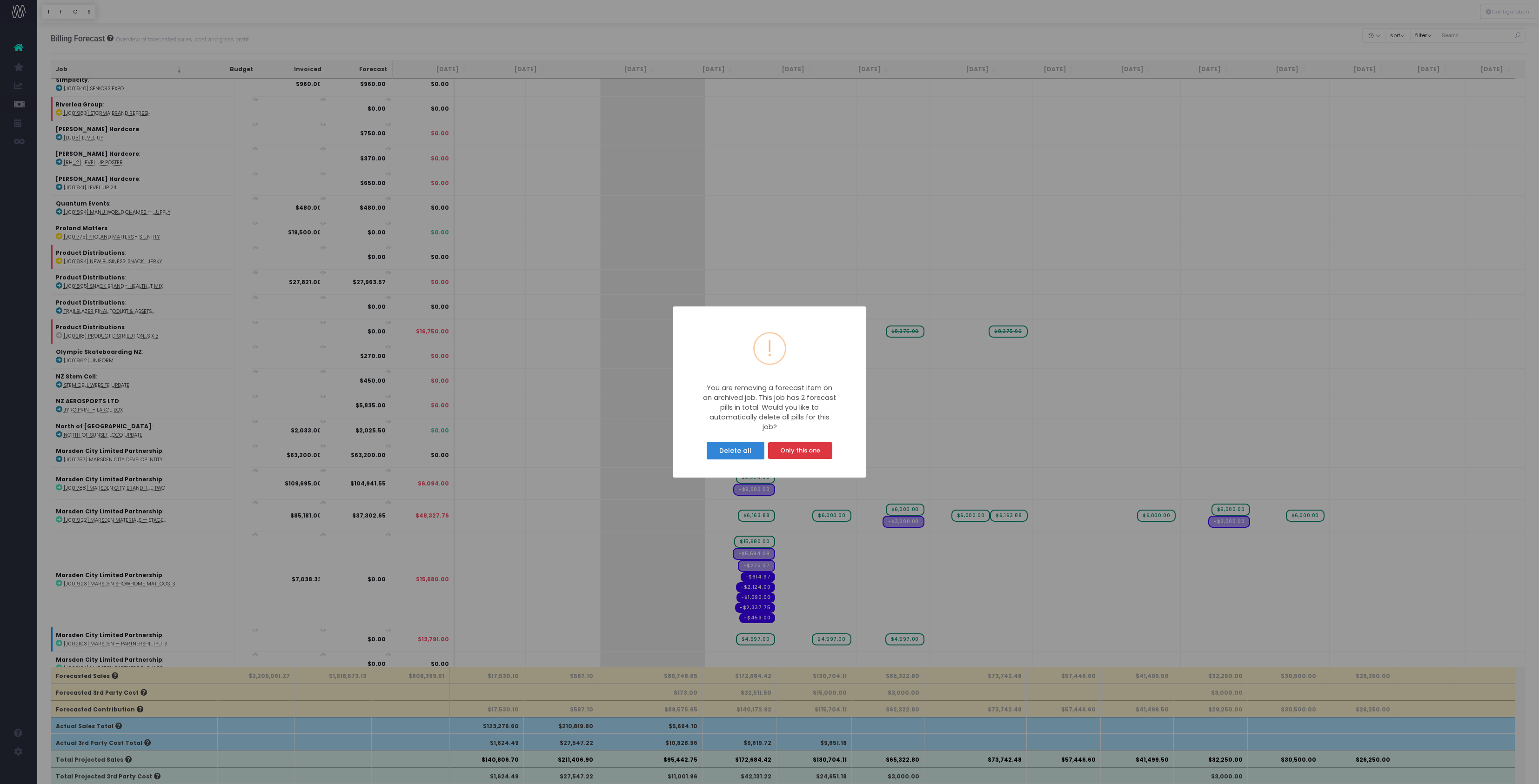
click at [876, 52] on body "Oh my... this is bad. wayahead wasn't able to load this page. Please contact su…" at bounding box center [769, 778] width 1539 height 1556
click at [806, 459] on button "Only this one" at bounding box center [800, 450] width 64 height 16
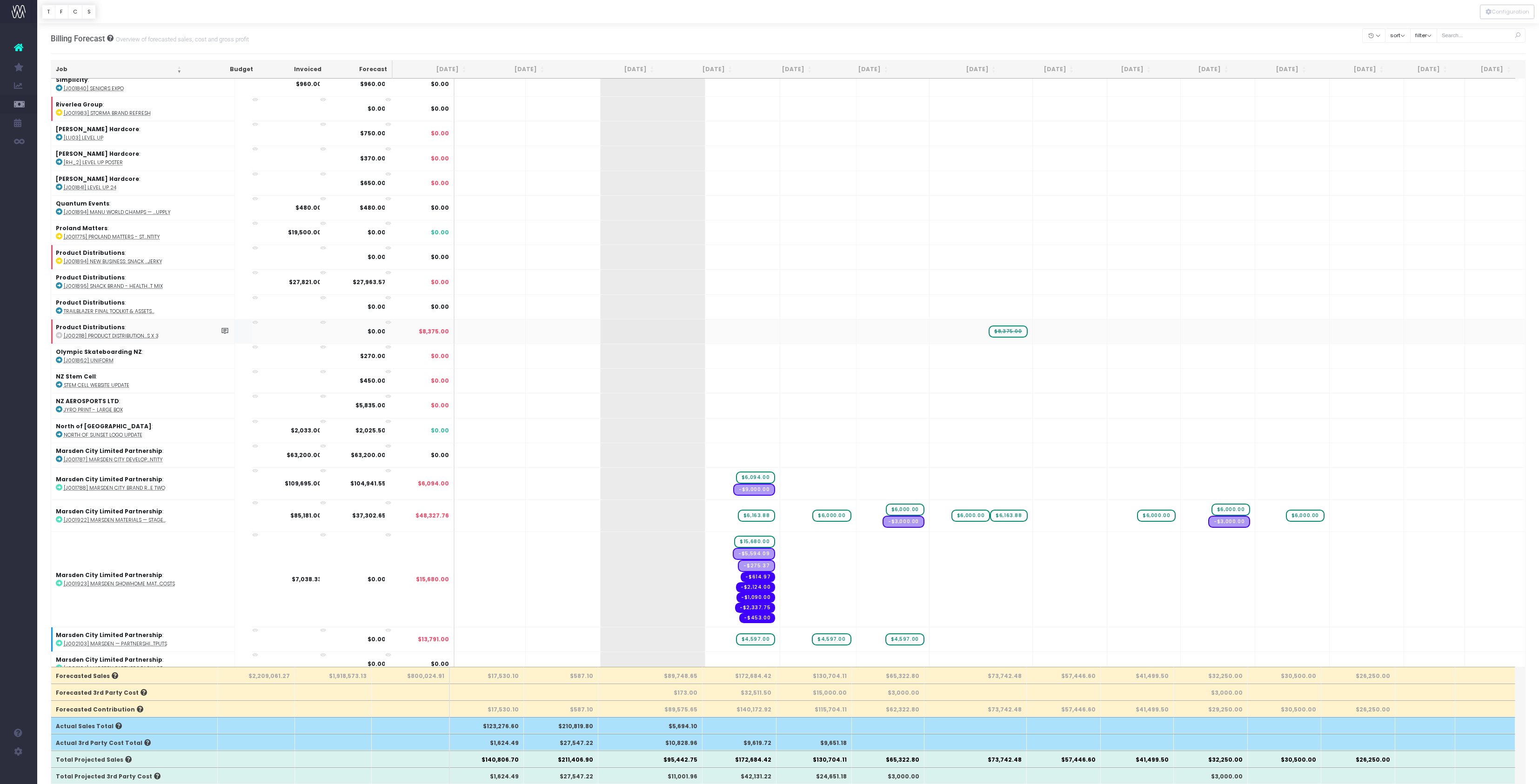
click at [989, 338] on span "$8,375.00" at bounding box center [1009, 331] width 39 height 13
click at [921, 49] on div "Billing Forecast Overview of forecasted sales, cost and gross profit Clear Filt…" at bounding box center [788, 39] width 1475 height 31
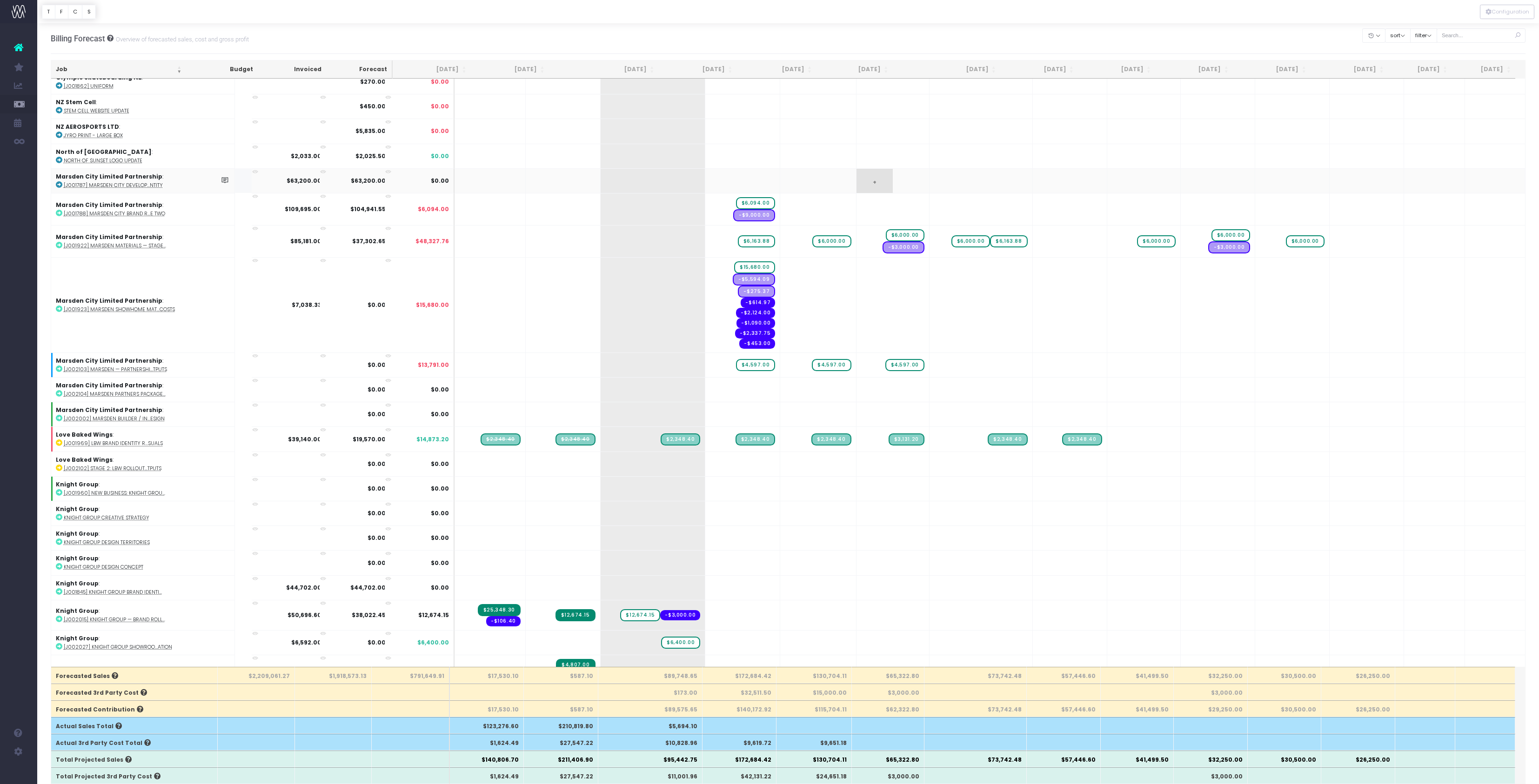
scroll to position [676, 0]
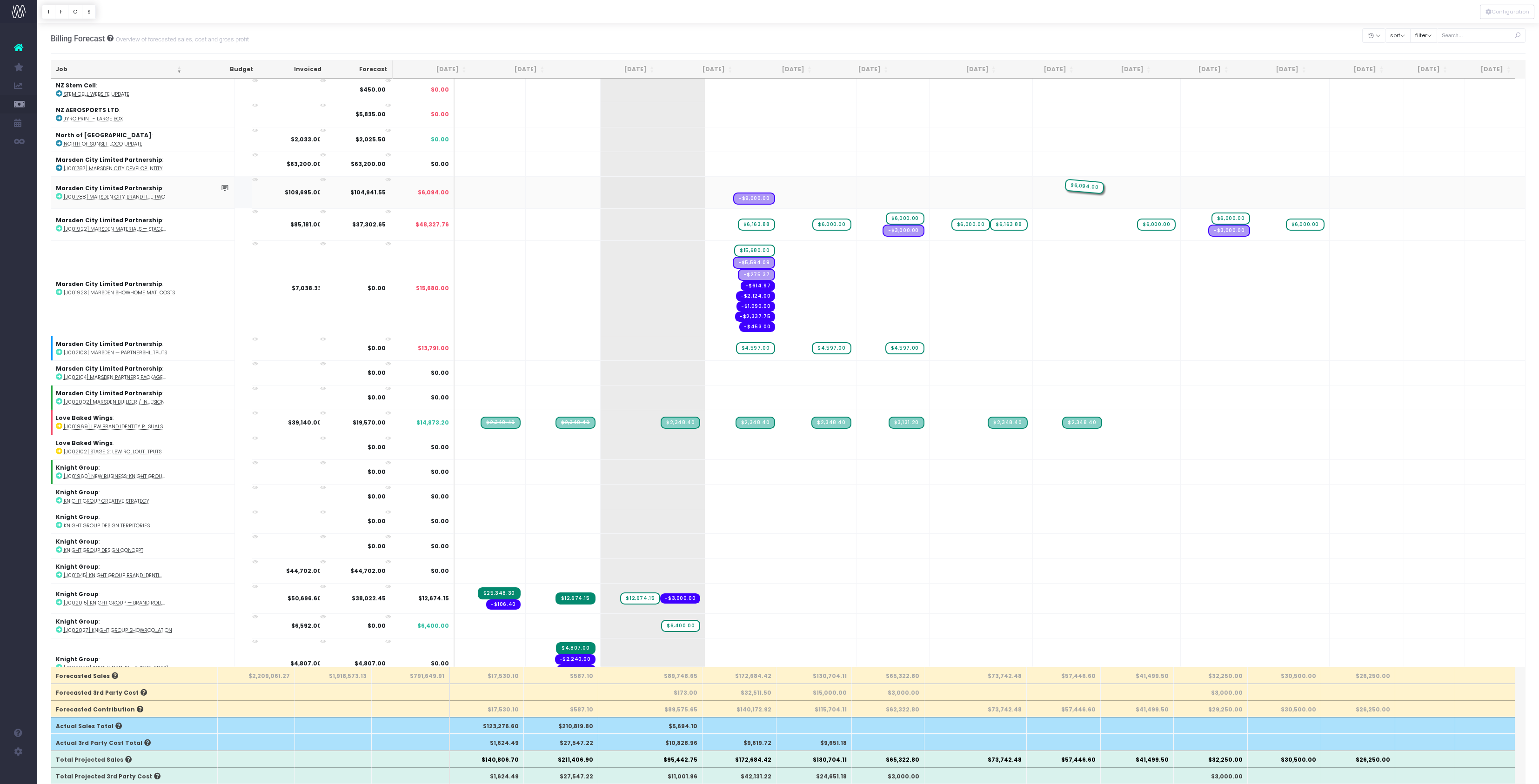
drag, startPoint x: 746, startPoint y: 437, endPoint x: 1061, endPoint y: 442, distance: 315.0
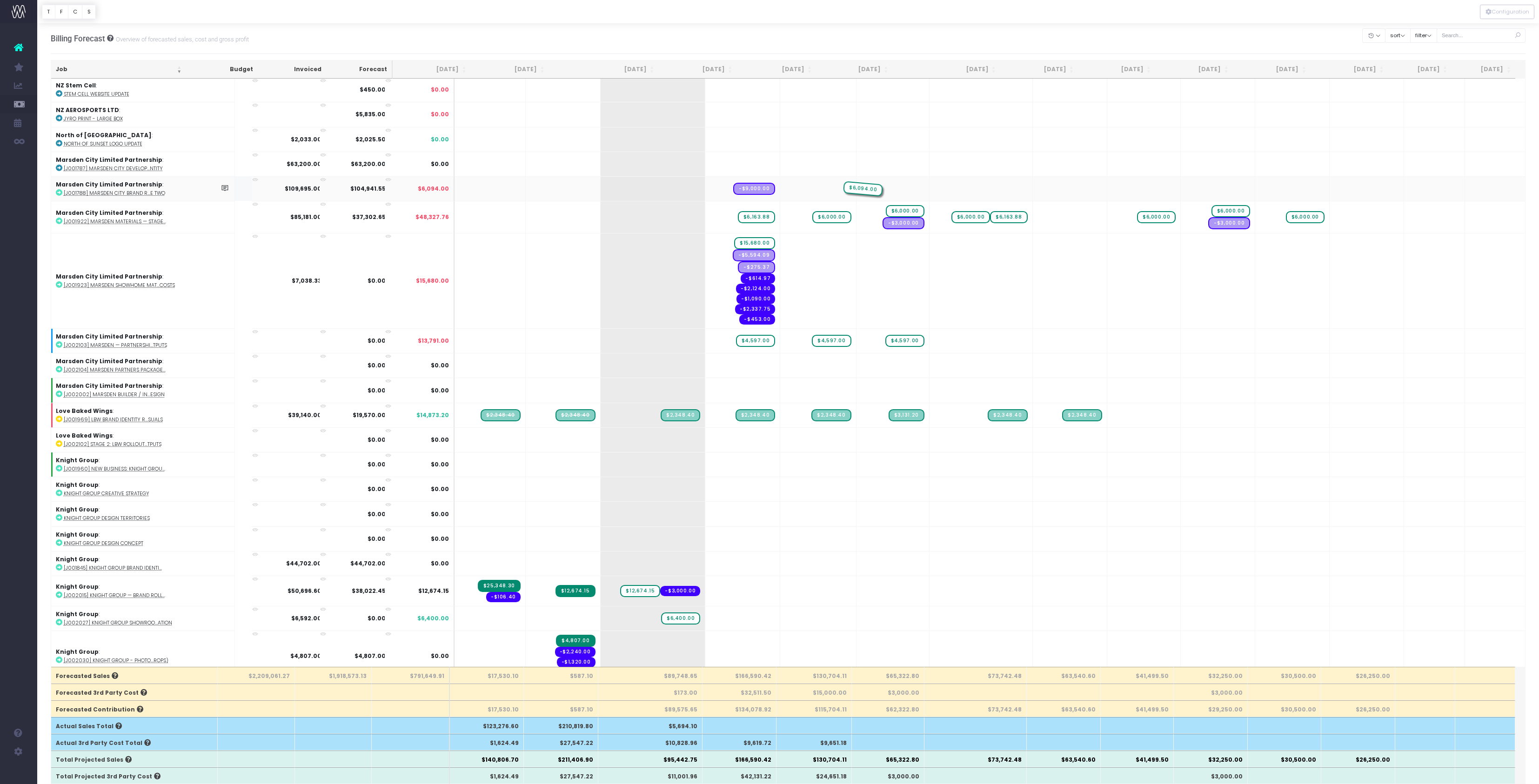
drag, startPoint x: 1081, startPoint y: 444, endPoint x: 830, endPoint y: 444, distance: 251.0
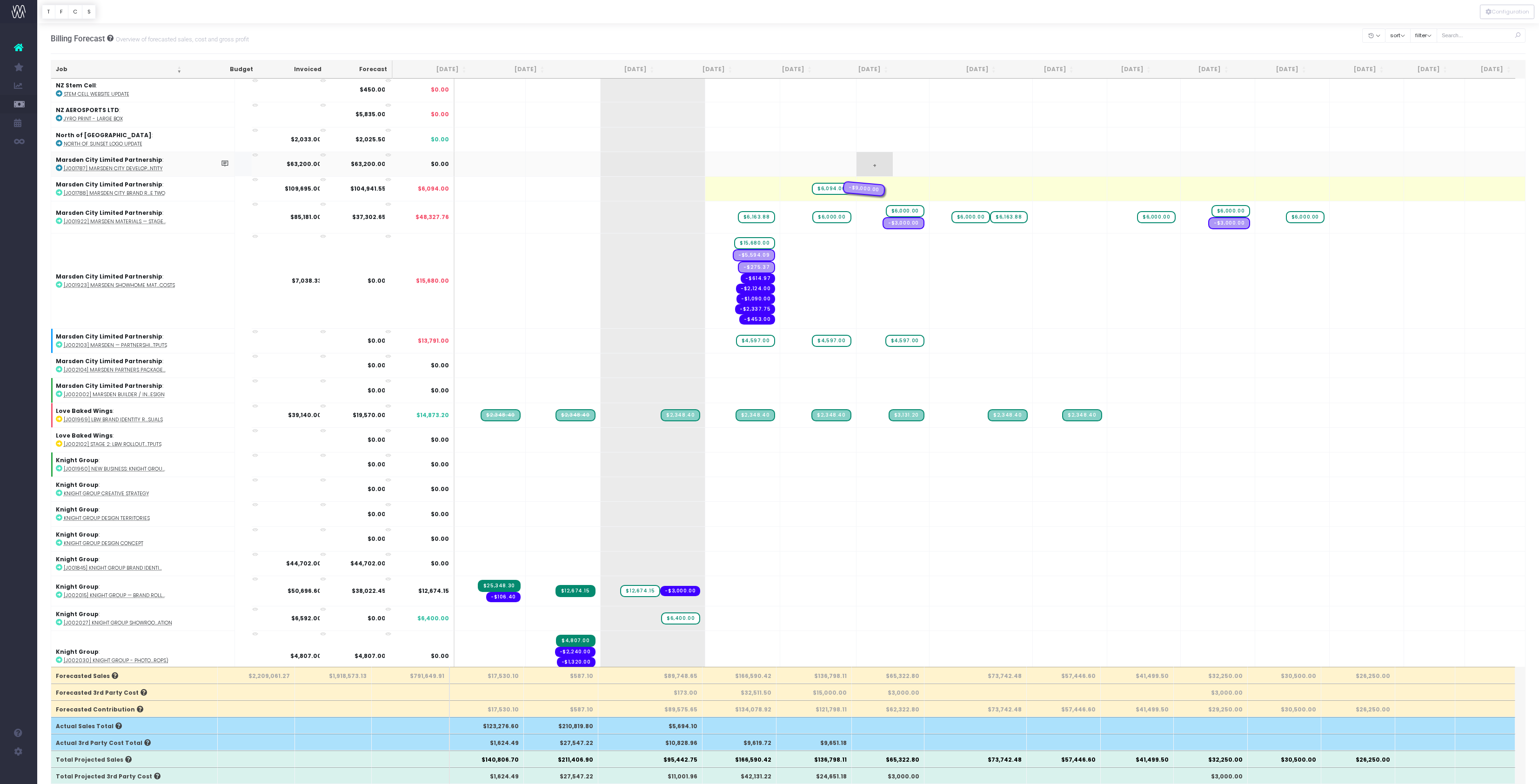
drag, startPoint x: 747, startPoint y: 445, endPoint x: 859, endPoint y: 428, distance: 113.3
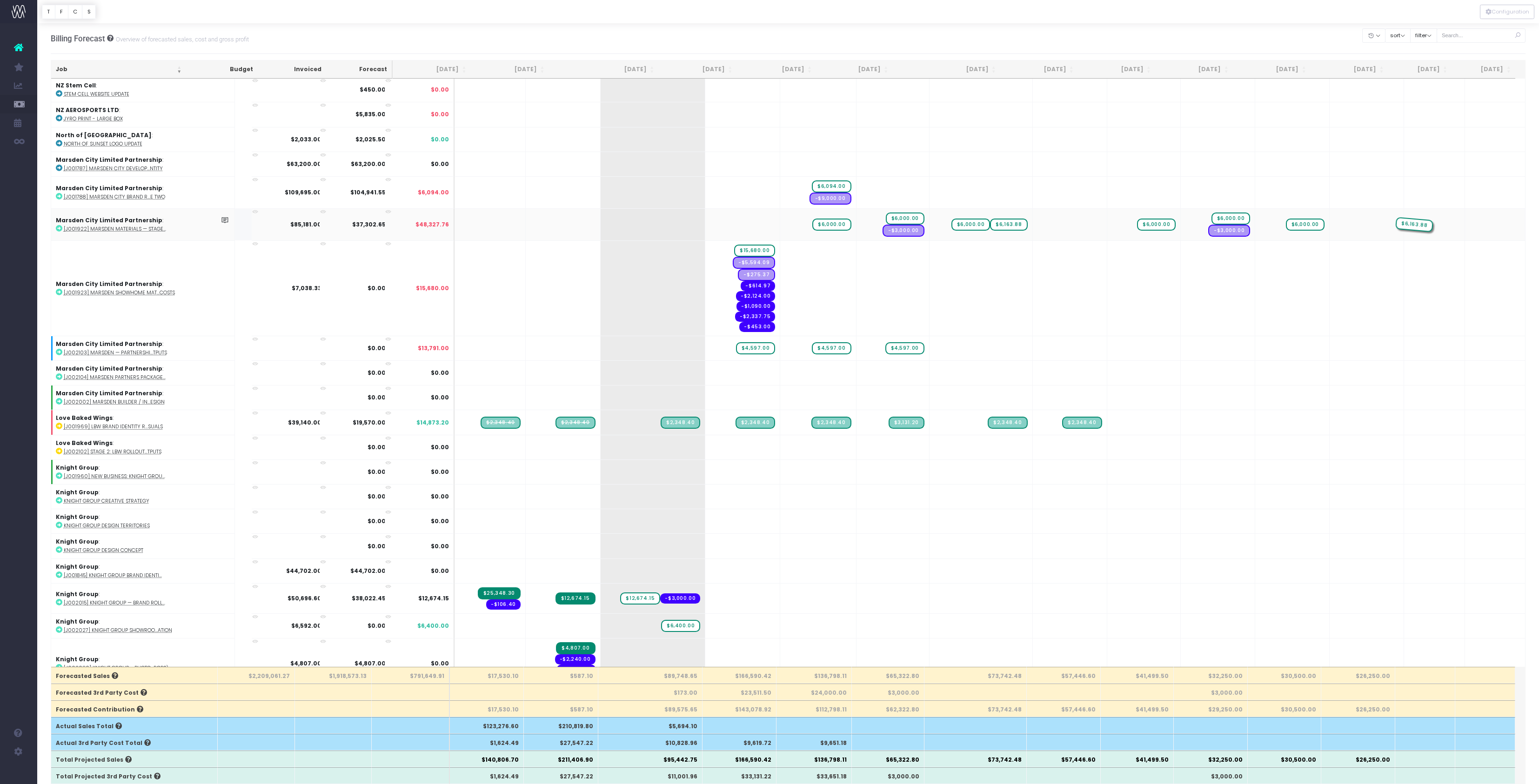
drag, startPoint x: 761, startPoint y: 480, endPoint x: 1369, endPoint y: 463, distance: 608.2
drag, startPoint x: 1438, startPoint y: 478, endPoint x: 1374, endPoint y: 478, distance: 64.0
drag, startPoint x: 1297, startPoint y: 488, endPoint x: 1368, endPoint y: 472, distance: 72.8
drag, startPoint x: 1150, startPoint y: 480, endPoint x: 1332, endPoint y: 463, distance: 182.8
drag, startPoint x: 1000, startPoint y: 472, endPoint x: 1082, endPoint y: 476, distance: 82.1
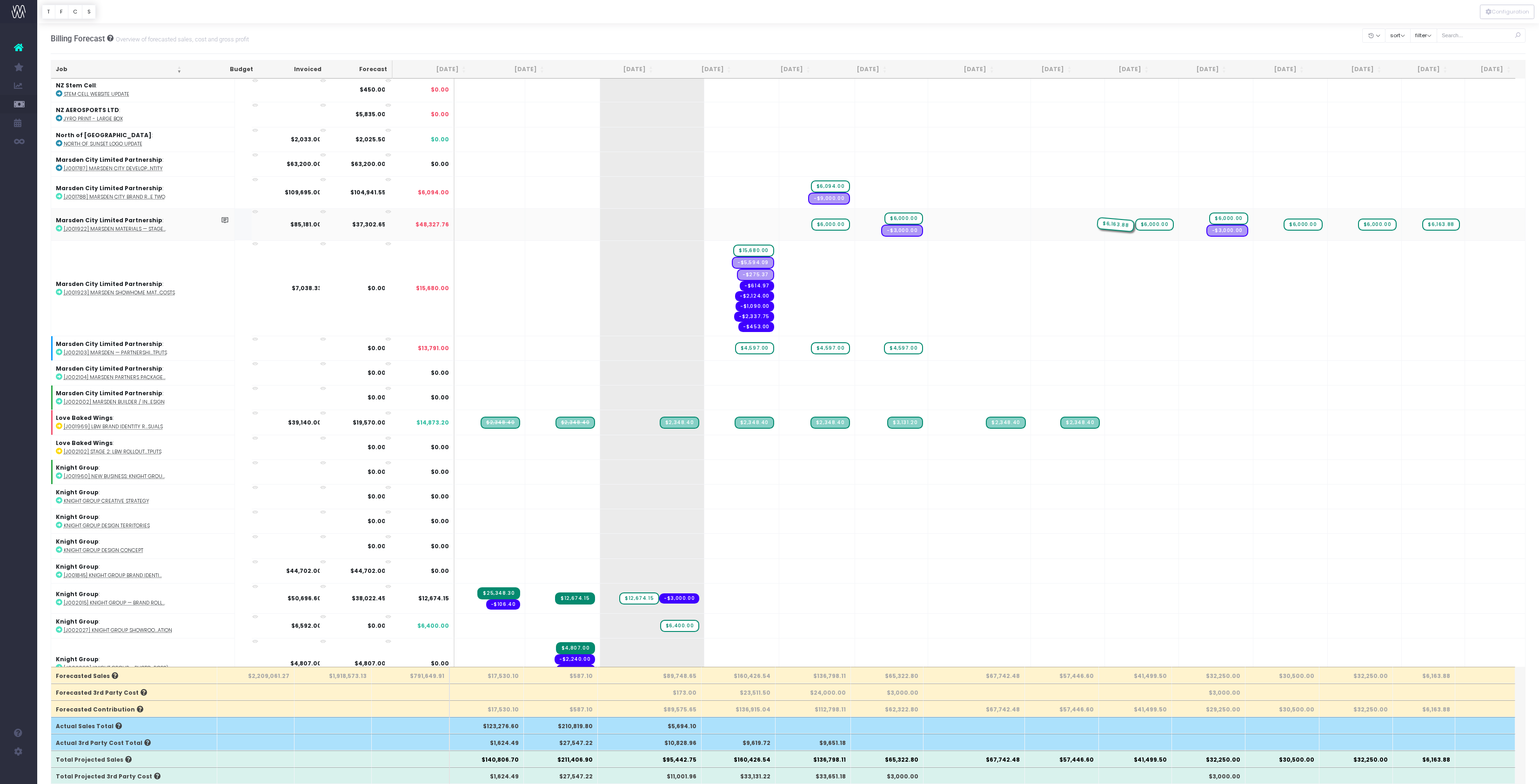
drag, startPoint x: 990, startPoint y: 481, endPoint x: 1062, endPoint y: 477, distance: 72.1
drag, startPoint x: 1142, startPoint y: 487, endPoint x: 1075, endPoint y: 485, distance: 67.0
drag, startPoint x: 895, startPoint y: 472, endPoint x: 964, endPoint y: 464, distance: 69.5
drag, startPoint x: 894, startPoint y: 480, endPoint x: 987, endPoint y: 468, distance: 93.8
drag, startPoint x: 828, startPoint y: 479, endPoint x: 897, endPoint y: 471, distance: 69.5
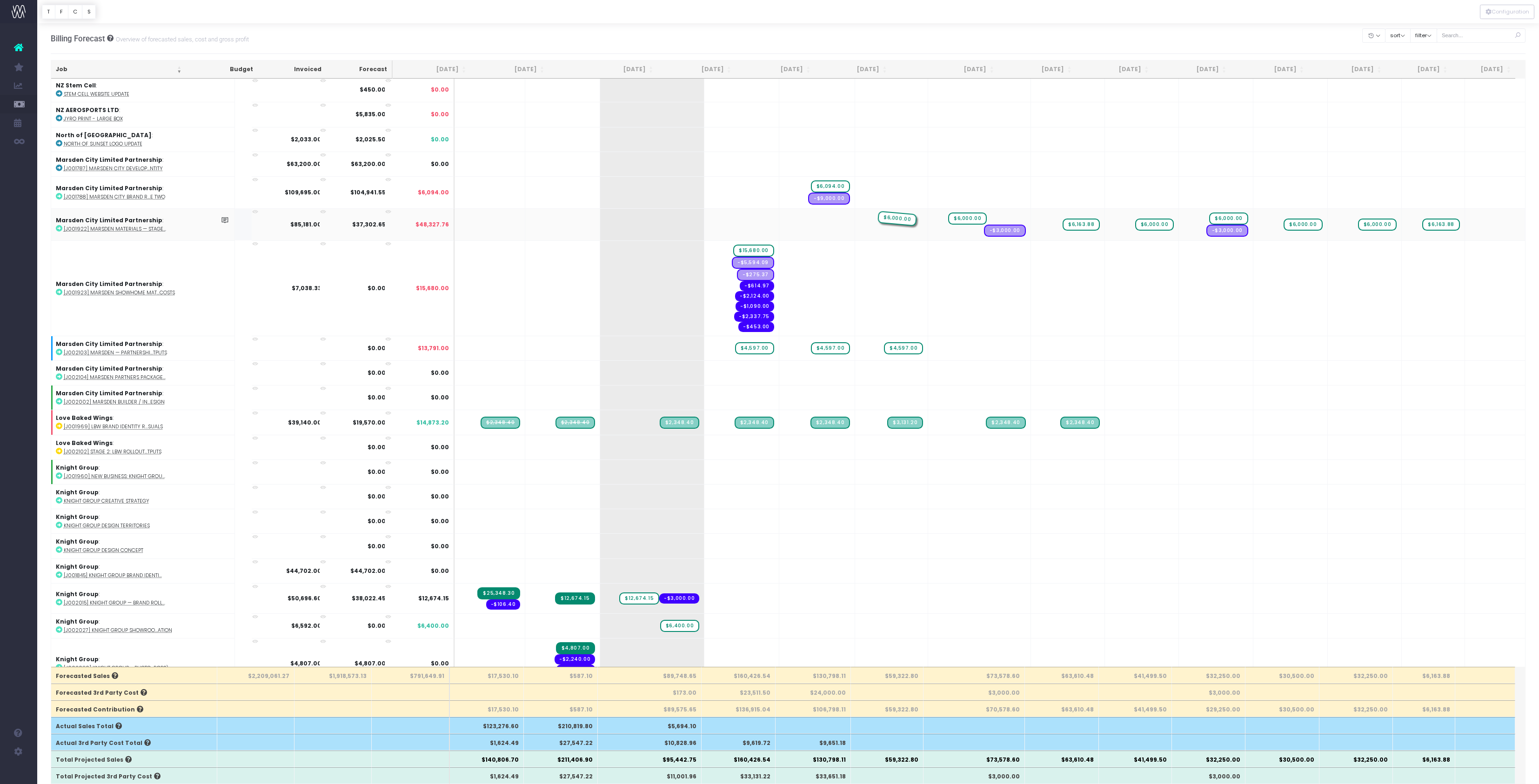
drag, startPoint x: 999, startPoint y: 485, endPoint x: 930, endPoint y: 493, distance: 69.5
drag, startPoint x: 754, startPoint y: 505, endPoint x: 1047, endPoint y: 522, distance: 293.5
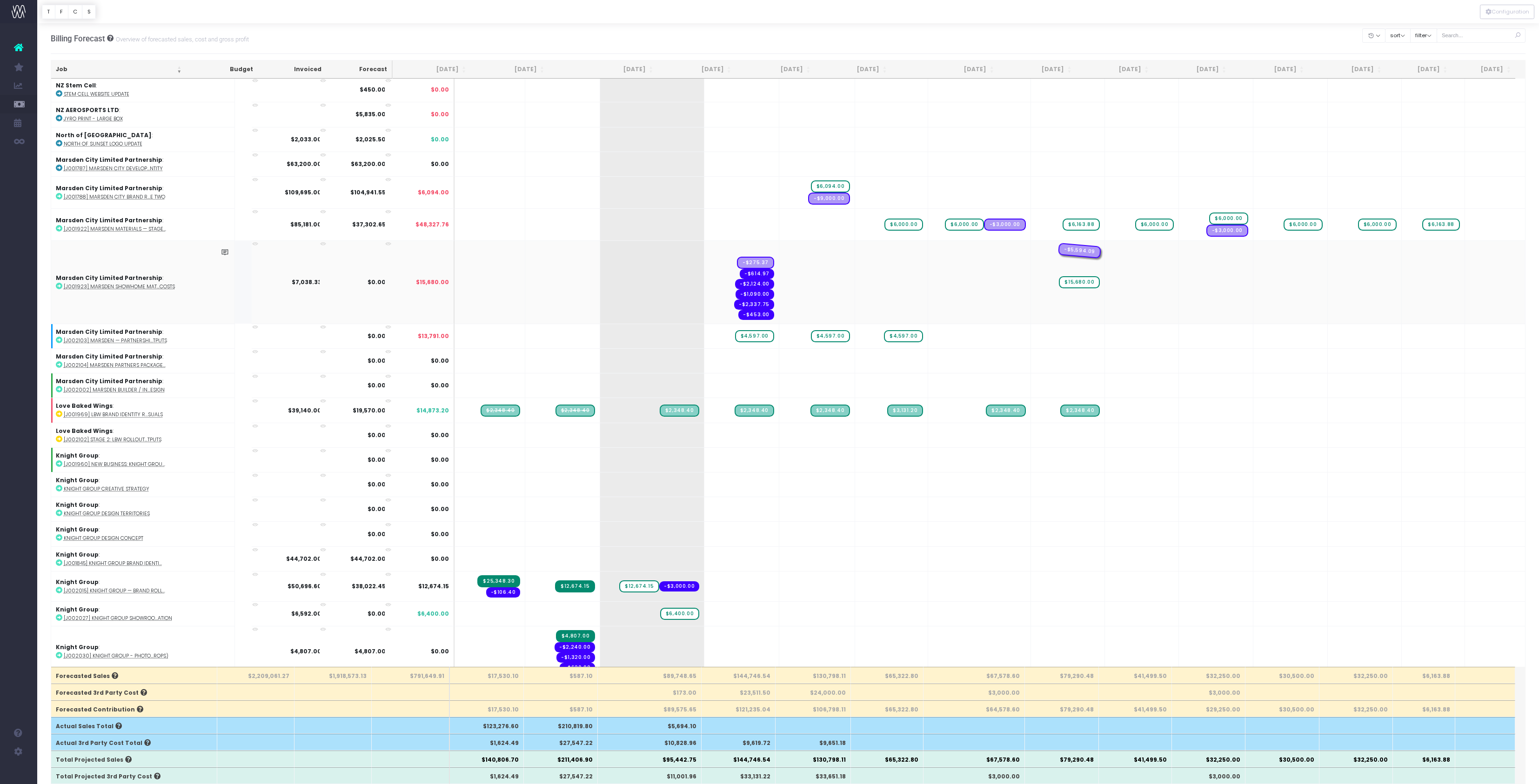
drag, startPoint x: 749, startPoint y: 506, endPoint x: 1050, endPoint y: 510, distance: 301.0
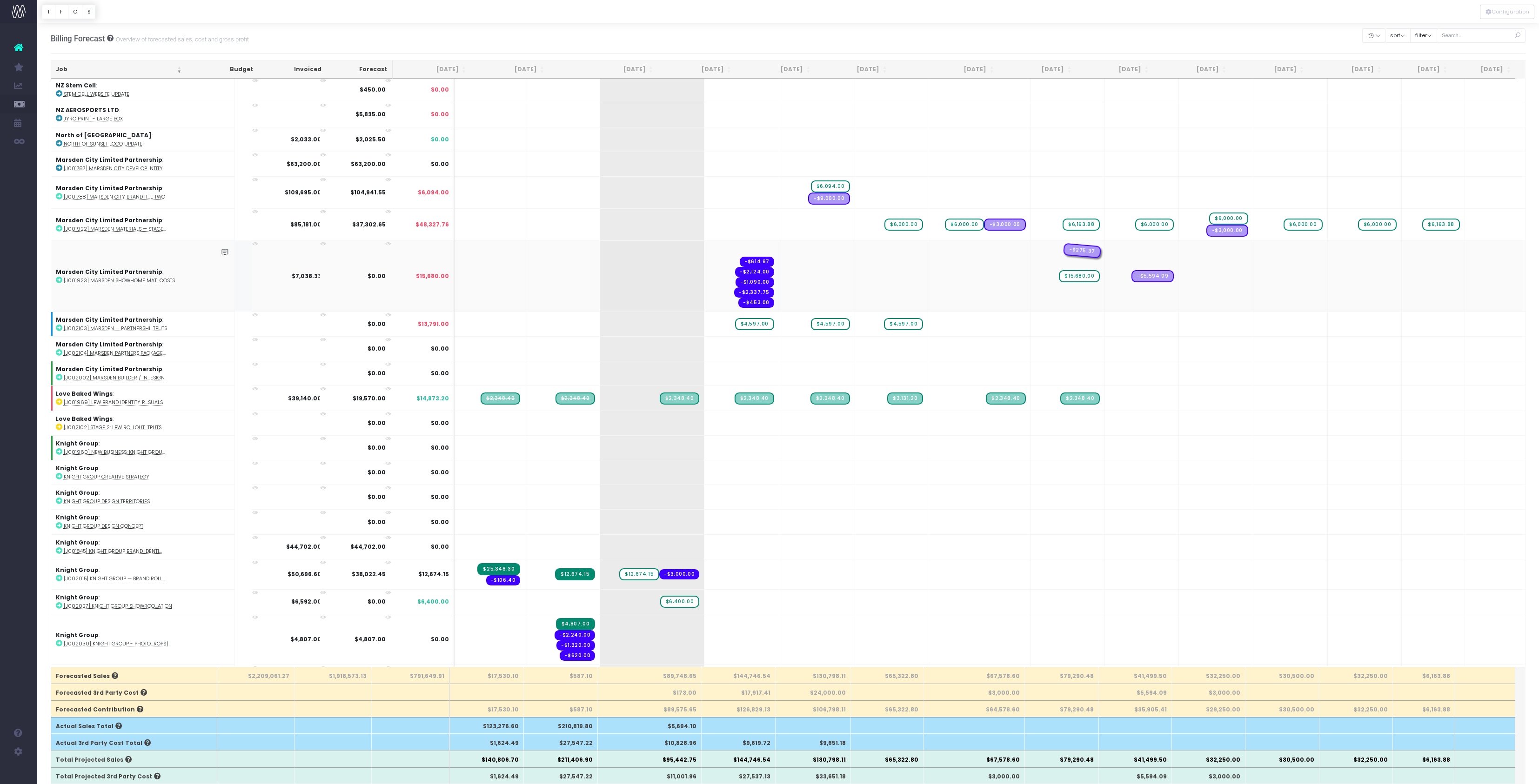
drag, startPoint x: 750, startPoint y: 506, endPoint x: 1043, endPoint y: 550, distance: 296.3
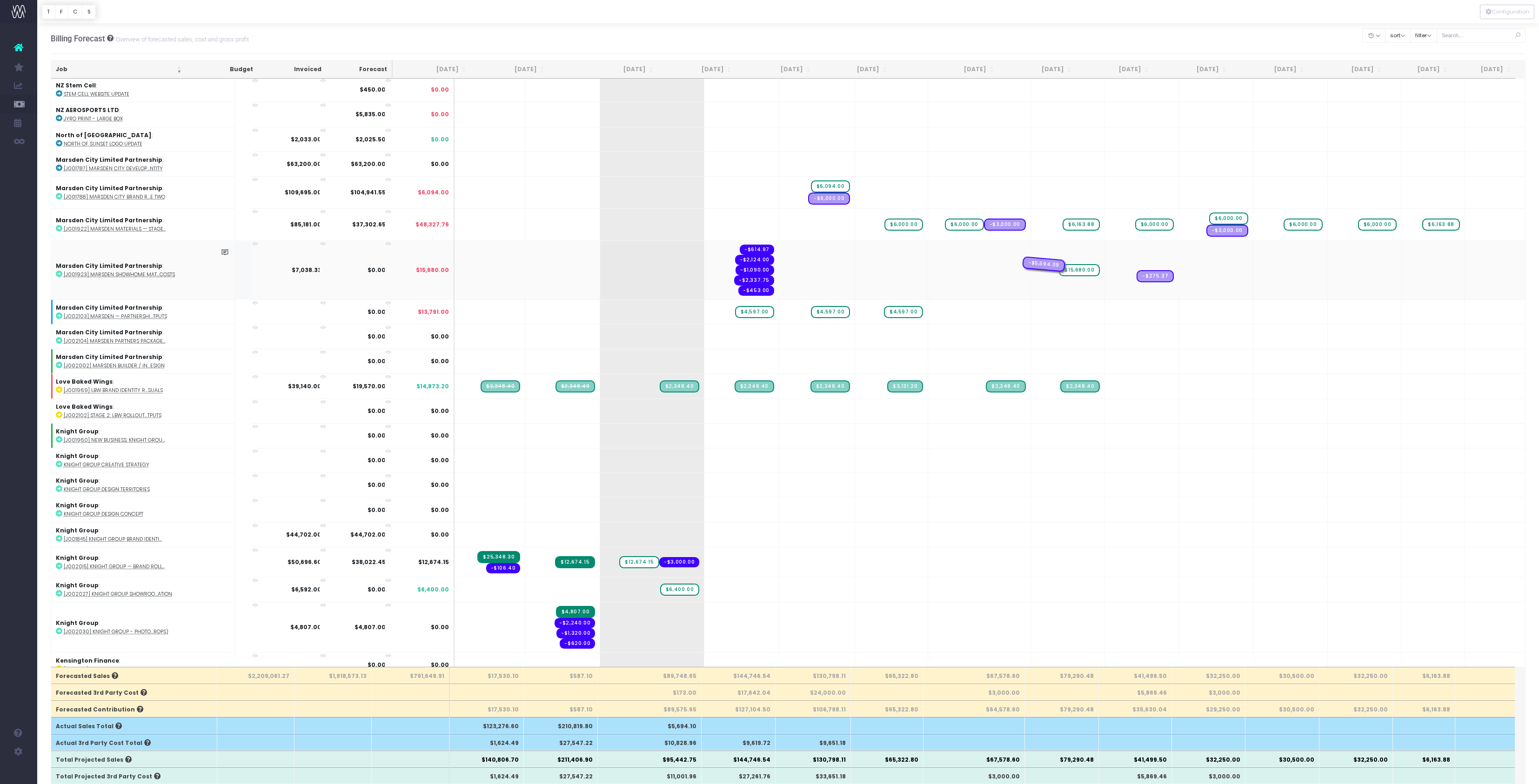
drag, startPoint x: 1152, startPoint y: 522, endPoint x: 1086, endPoint y: 515, distance: 66.4
drag, startPoint x: 1143, startPoint y: 530, endPoint x: 1069, endPoint y: 546, distance: 75.7
click at [745, 318] on span "$4,597.00" at bounding box center [755, 312] width 39 height 13
click at [823, 578] on div at bounding box center [769, 392] width 1539 height 784
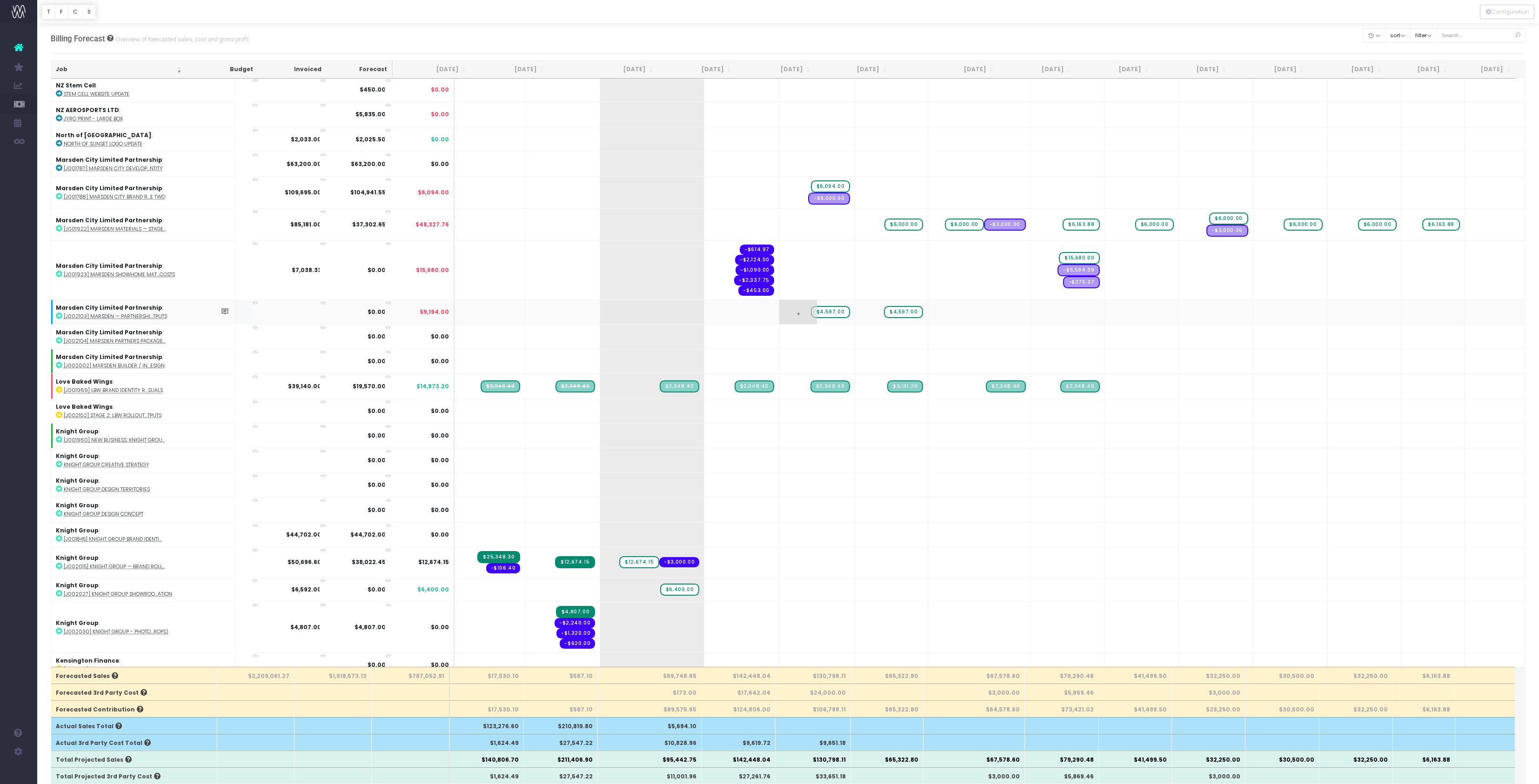
click at [820, 318] on span "$4,597.00" at bounding box center [831, 312] width 39 height 13
type input "]"
click at [895, 318] on span "$4,597.00" at bounding box center [903, 312] width 39 height 13
click at [919, 43] on div "Billing Forecast Overview of forecasted sales, cost and gross profit Clear Filt…" at bounding box center [788, 39] width 1475 height 31
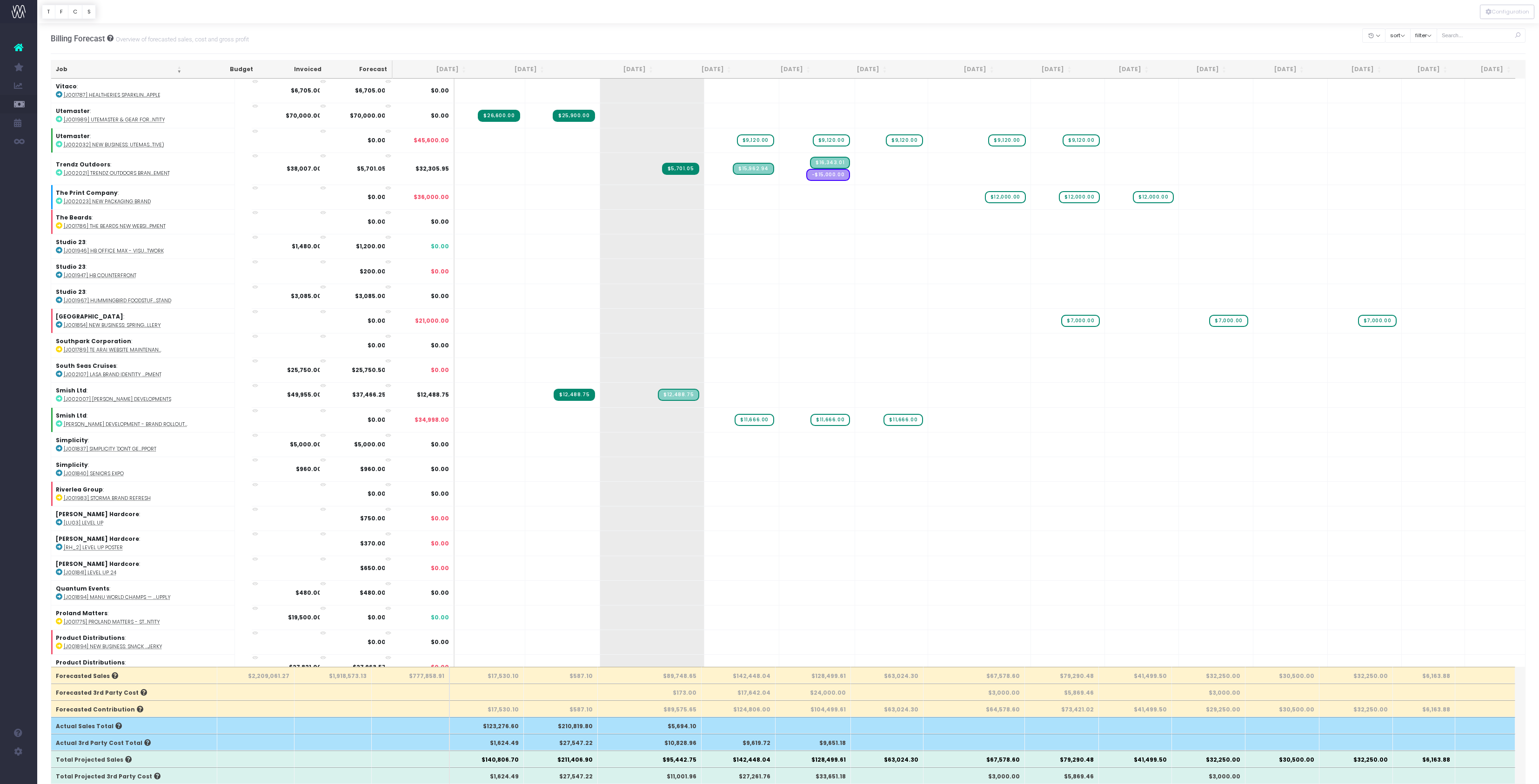
scroll to position [676, 0]
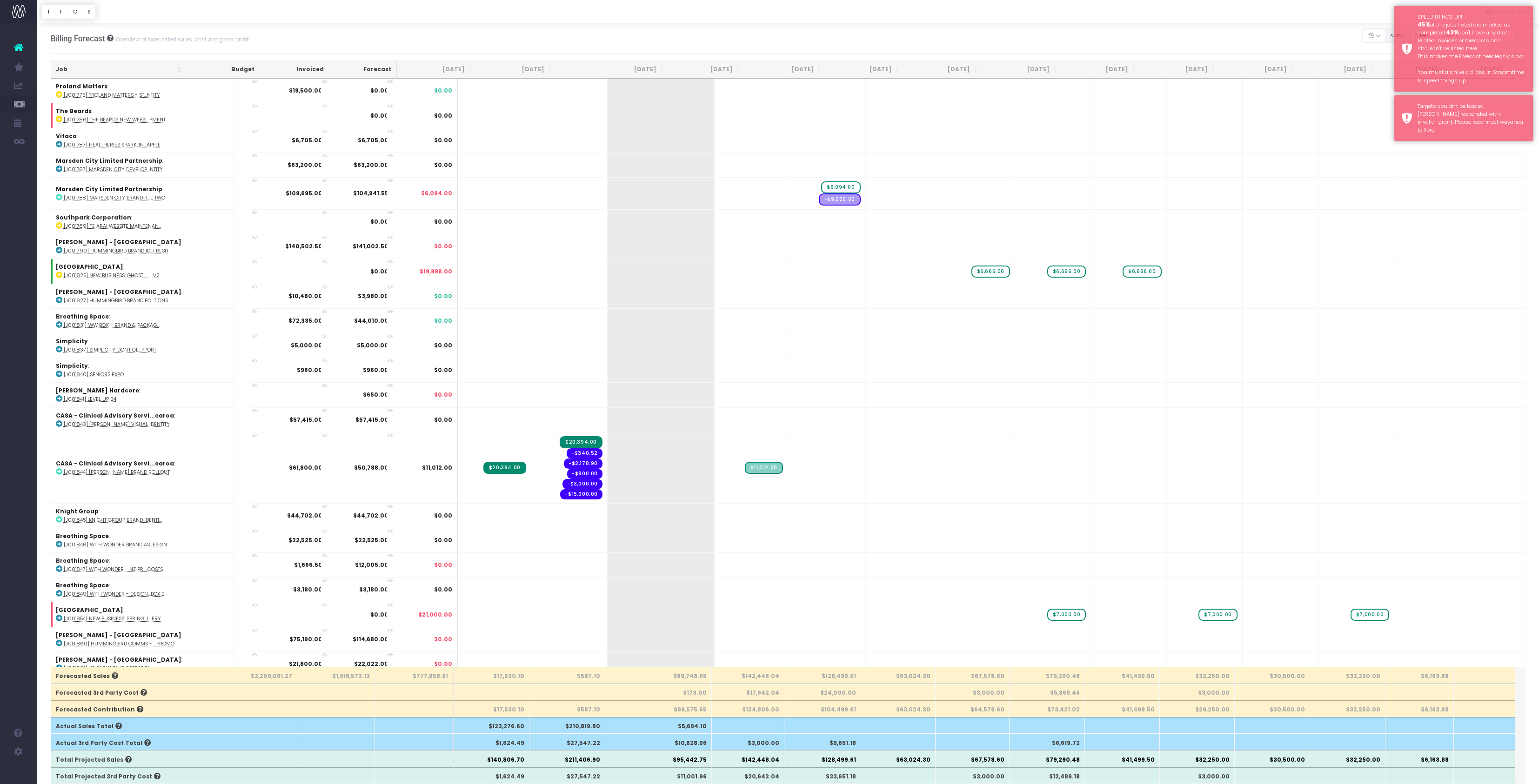
click at [1385, 40] on button "sort" at bounding box center [1398, 35] width 25 height 14
click at [1397, 84] on link "Sort by Client Name Asc" at bounding box center [1433, 76] width 72 height 15
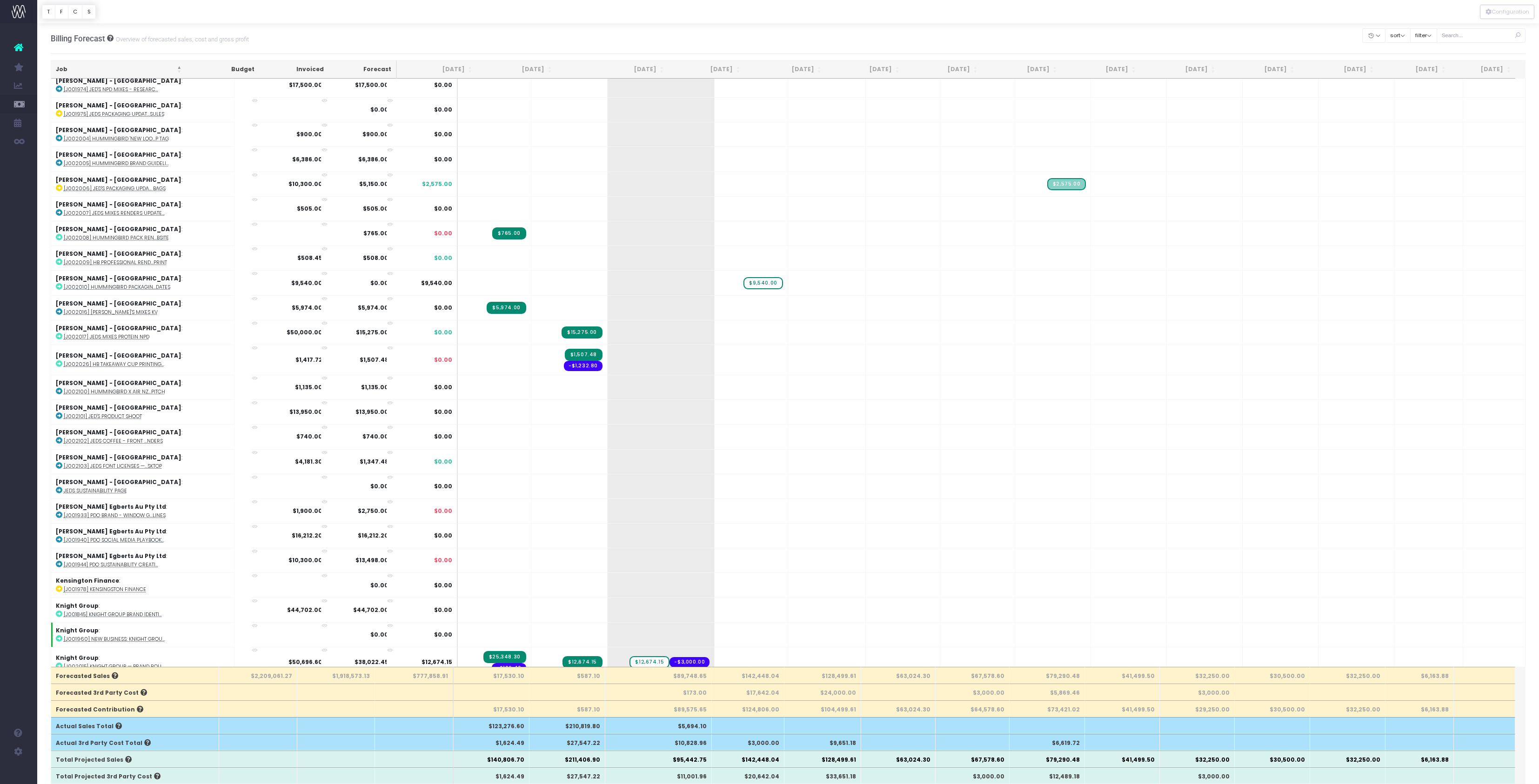
scroll to position [2196, 1]
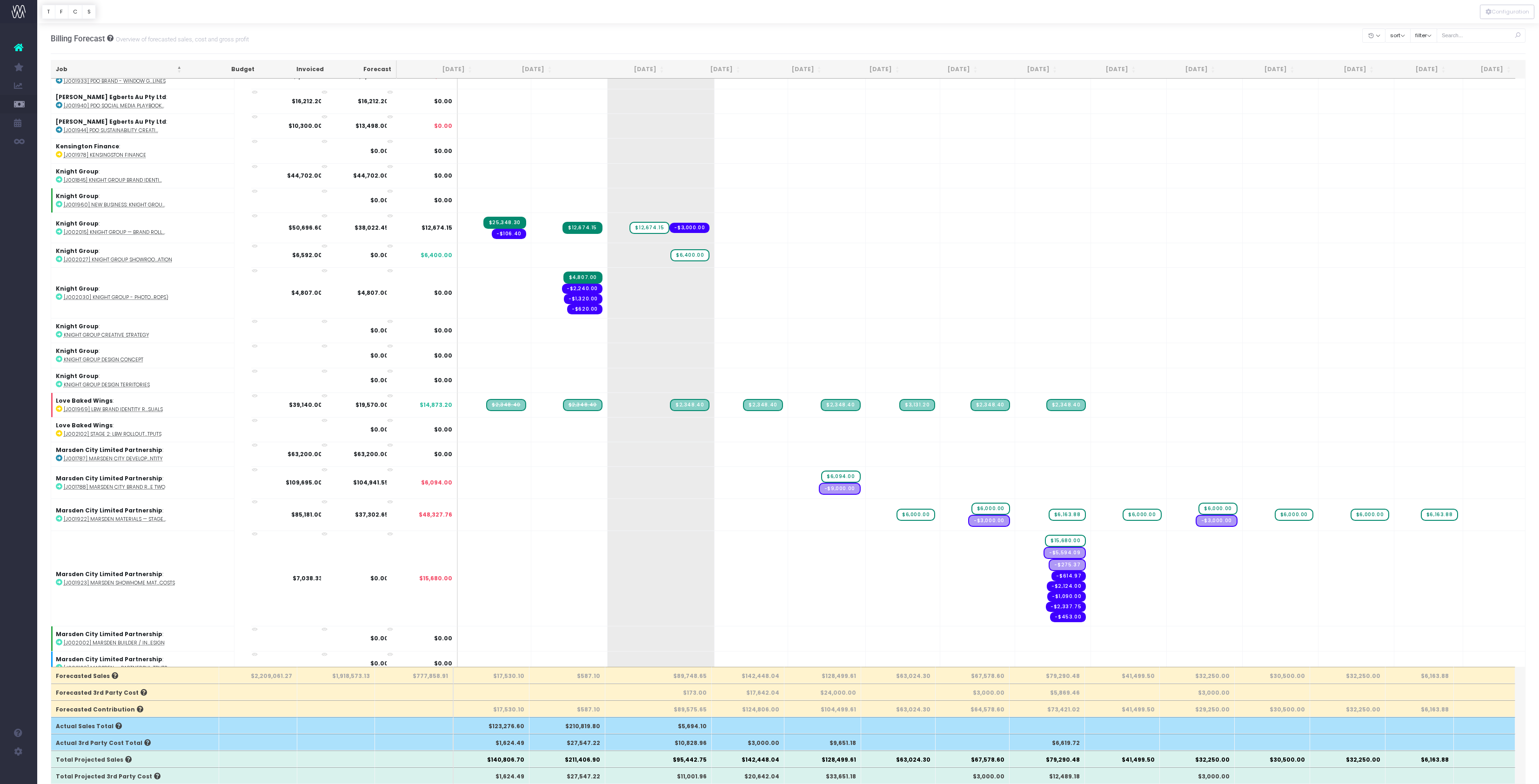
type input "4770"
drag, startPoint x: 648, startPoint y: 451, endPoint x: 764, endPoint y: 449, distance: 116.0
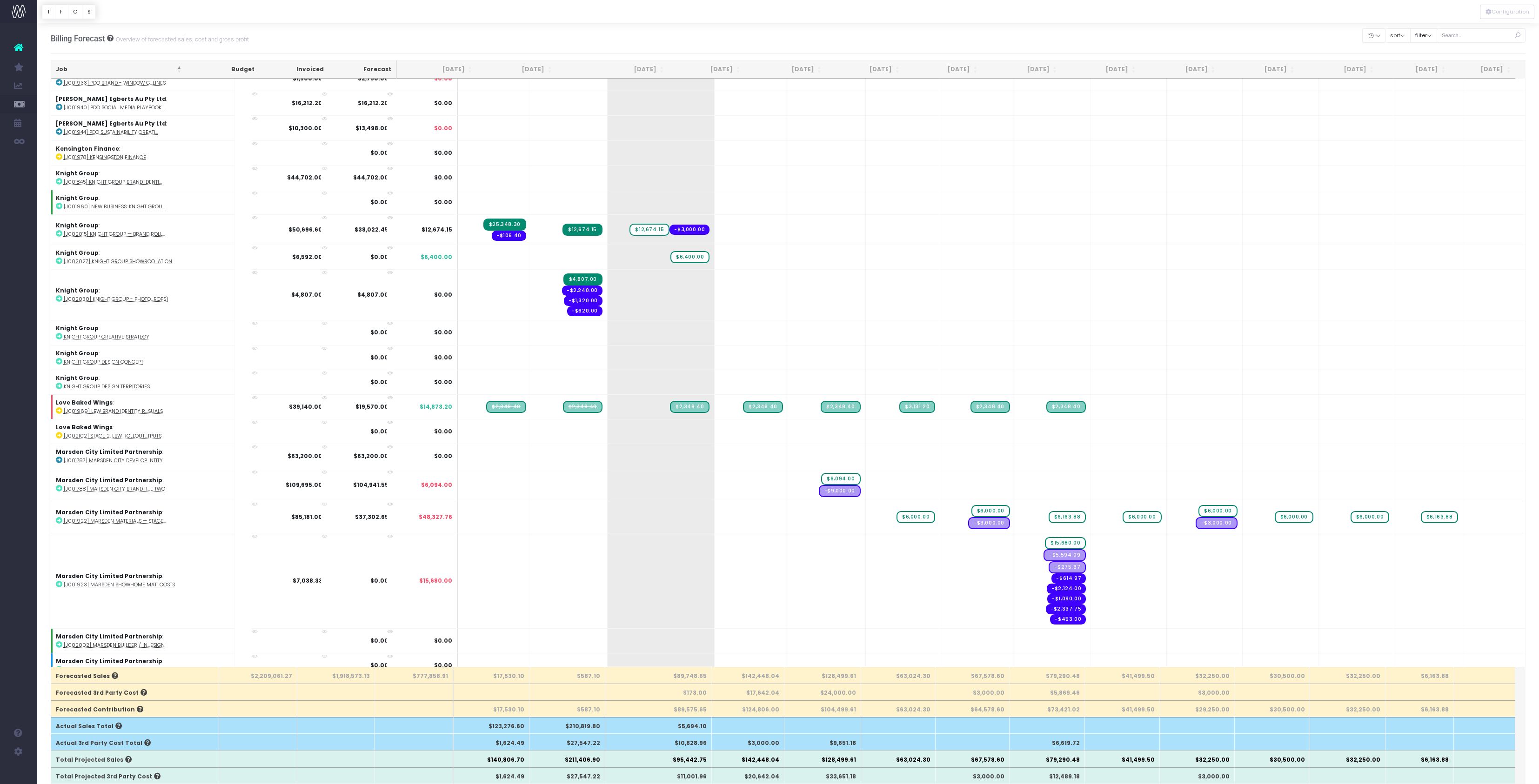
click at [764, 449] on body "Oh my... this is bad. wayahead wasn't able to load this page. Please contact su…" at bounding box center [769, 392] width 1539 height 784
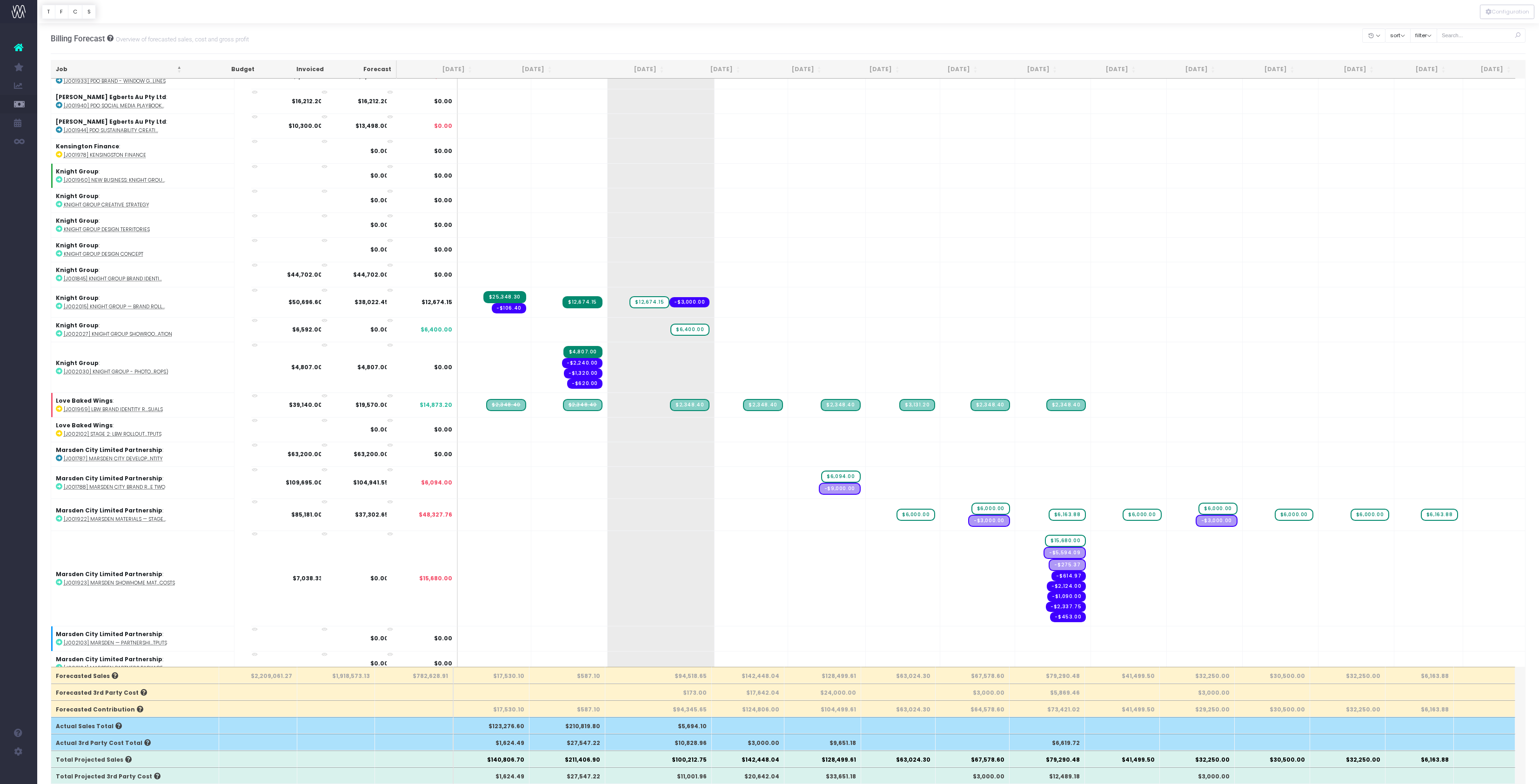
type input "4770"
click at [794, 52] on div "Billing Forecast Overview of forecasted sales, cost and gross profit Clear Filt…" at bounding box center [788, 39] width 1475 height 31
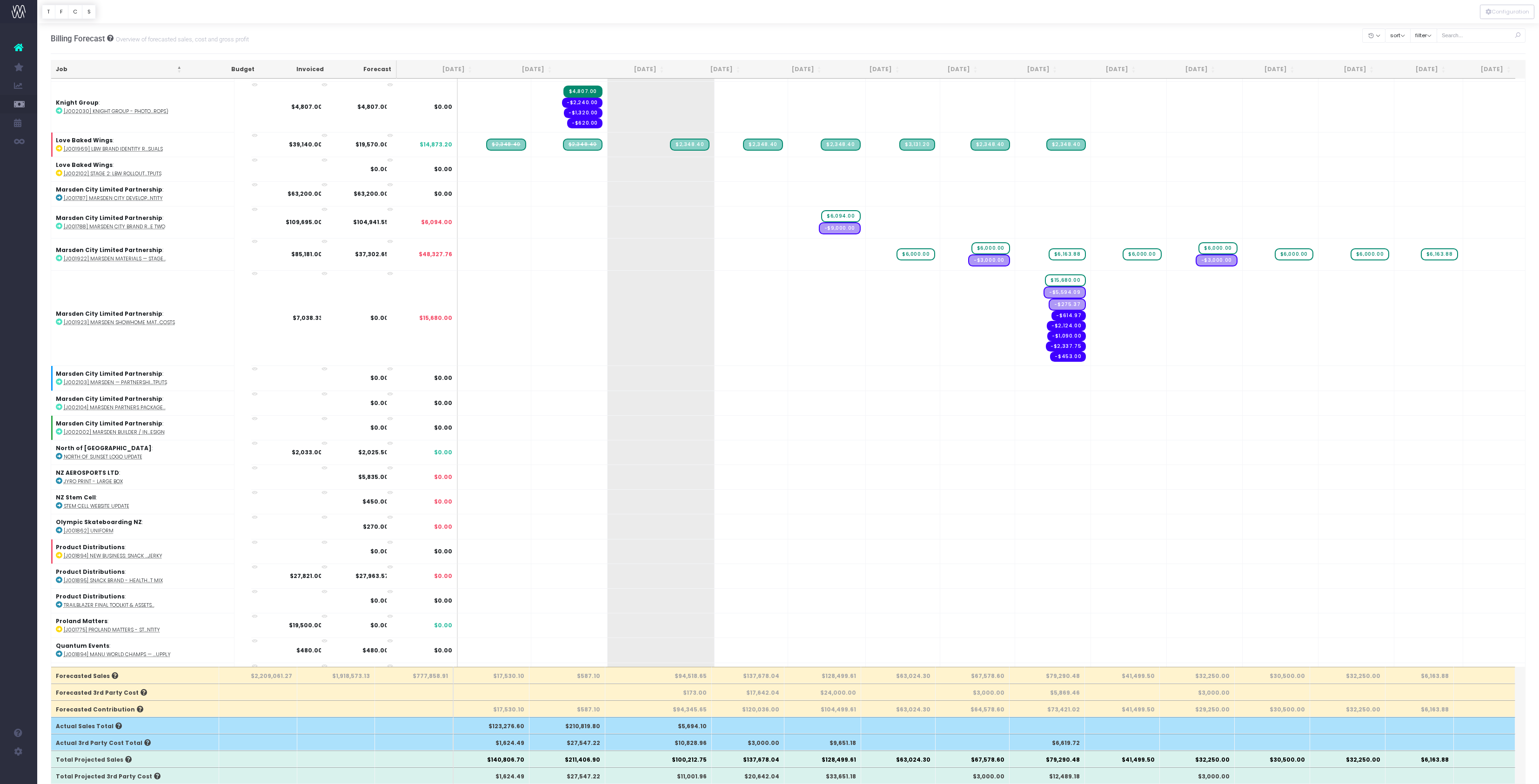
scroll to position [2450, 1]
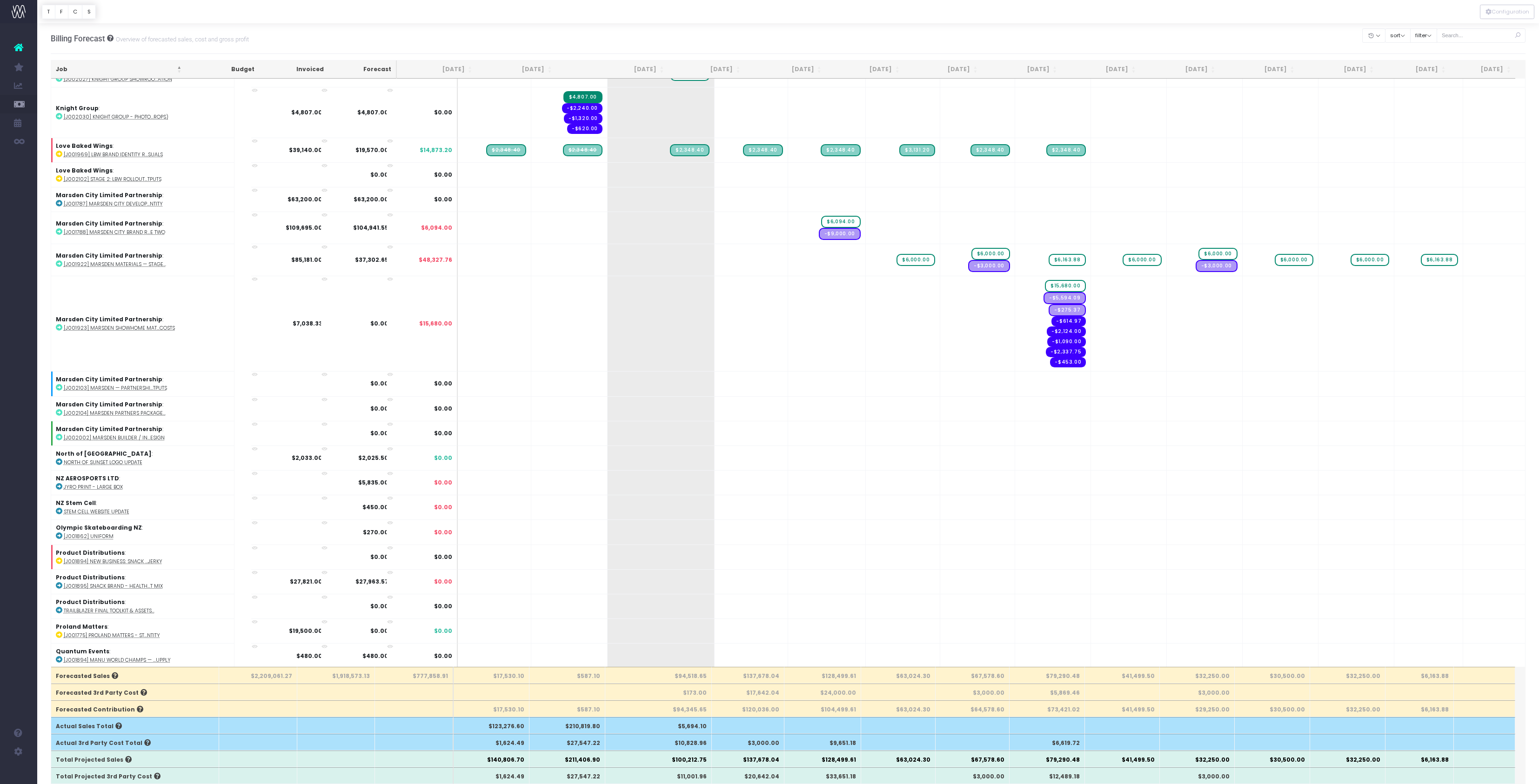
type input "3666"
click at [715, 50] on body "Oh my... this is bad. wayahead wasn't able to load this page. Please contact su…" at bounding box center [769, 392] width 1539 height 784
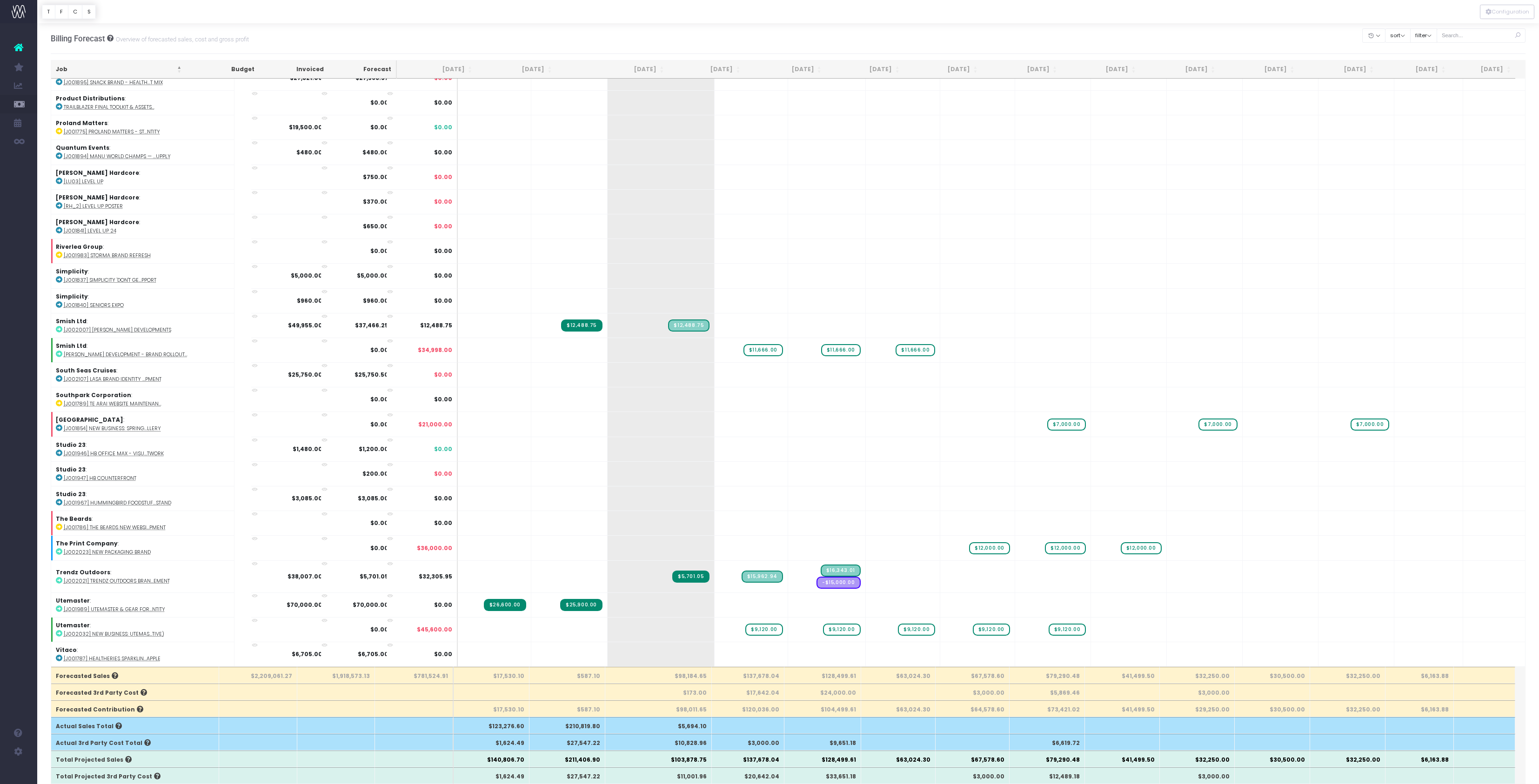
scroll to position [3050, 0]
